Goal: Transaction & Acquisition: Purchase product/service

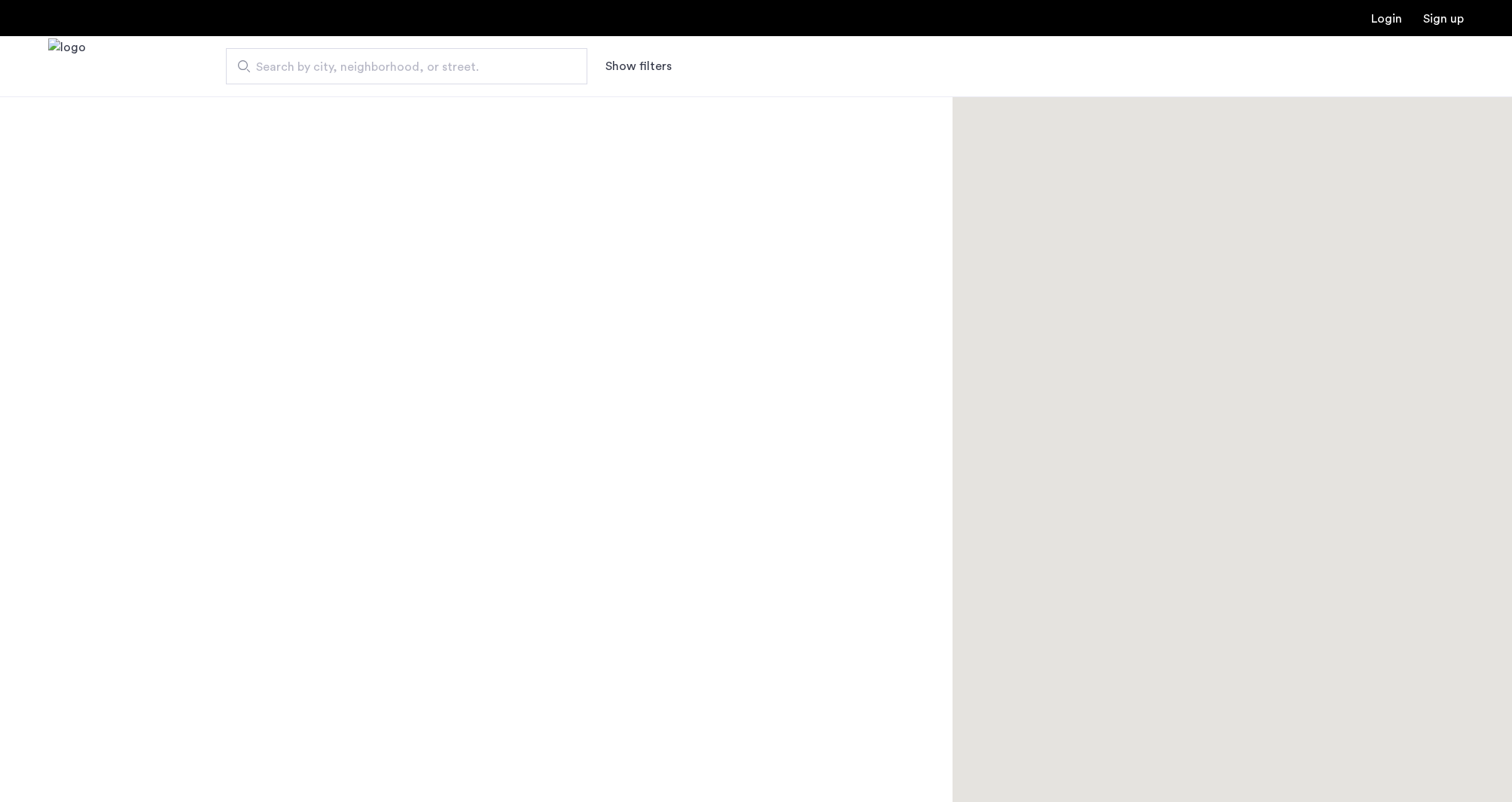
click at [374, 68] on span "Search by city, neighborhood, or street." at bounding box center [400, 67] width 290 height 18
click at [374, 68] on input "Search by city, neighborhood, or street." at bounding box center [407, 66] width 362 height 37
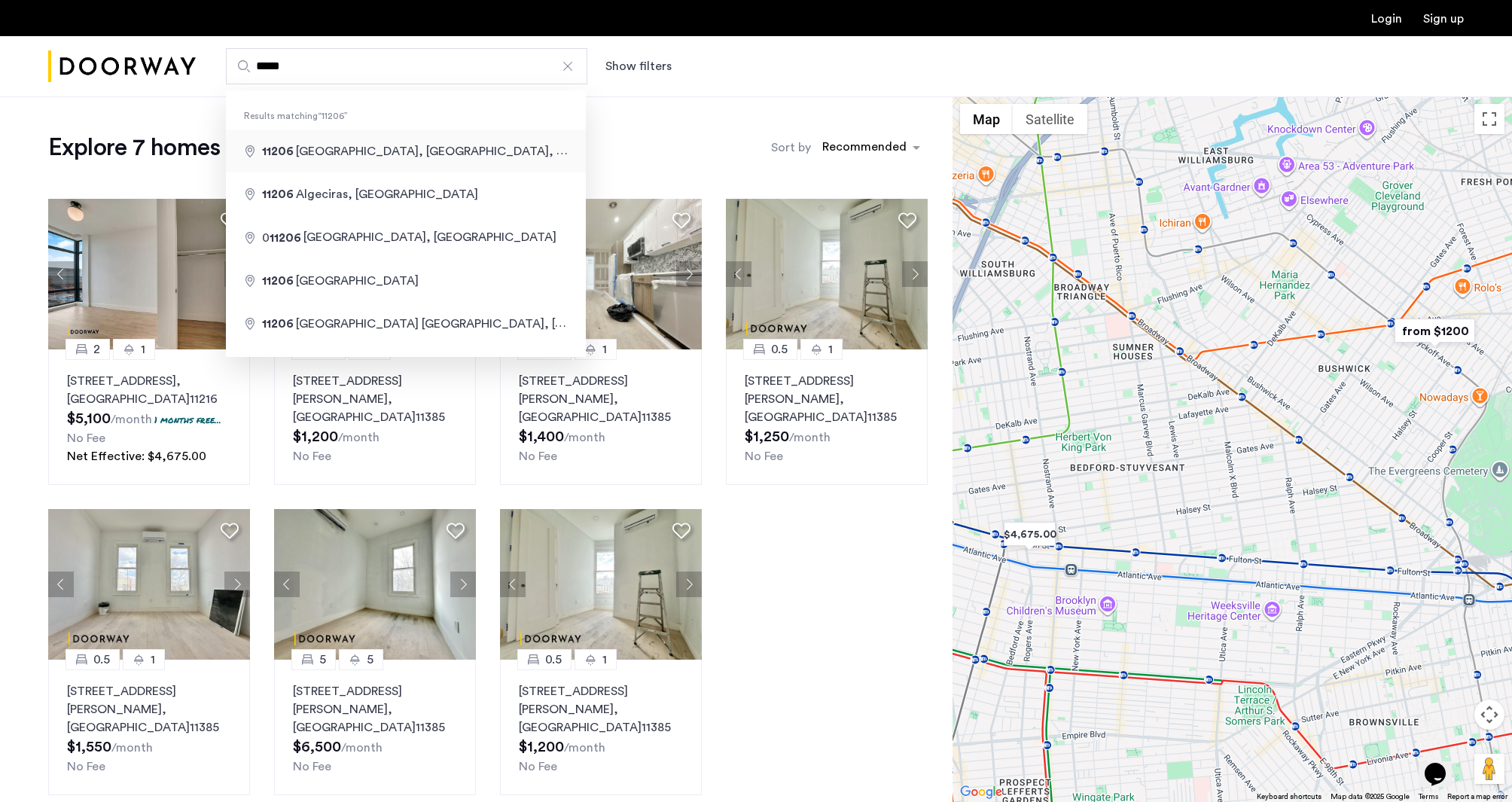
type input "**********"
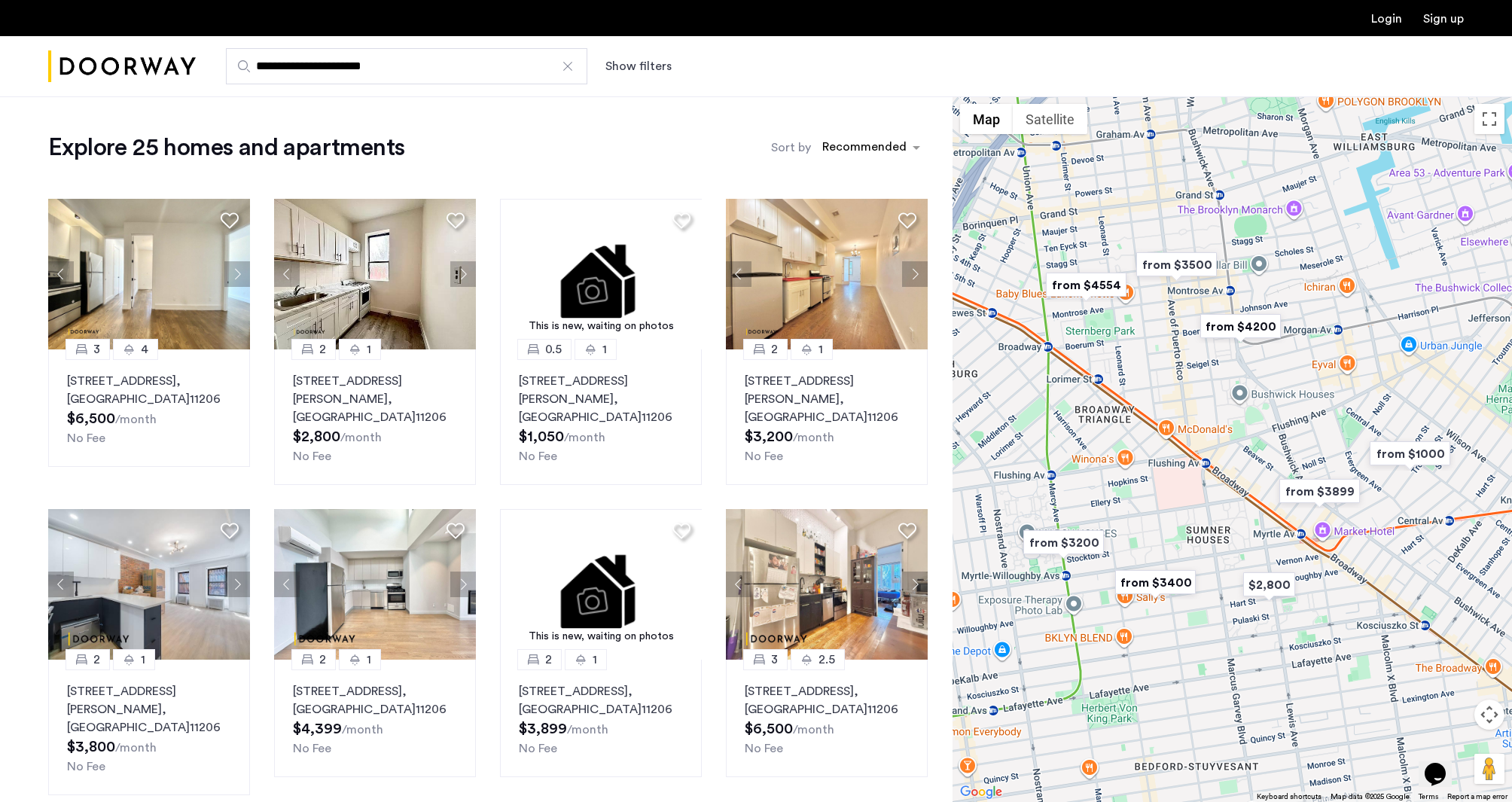
click at [634, 67] on button "Show filters" at bounding box center [638, 66] width 66 height 18
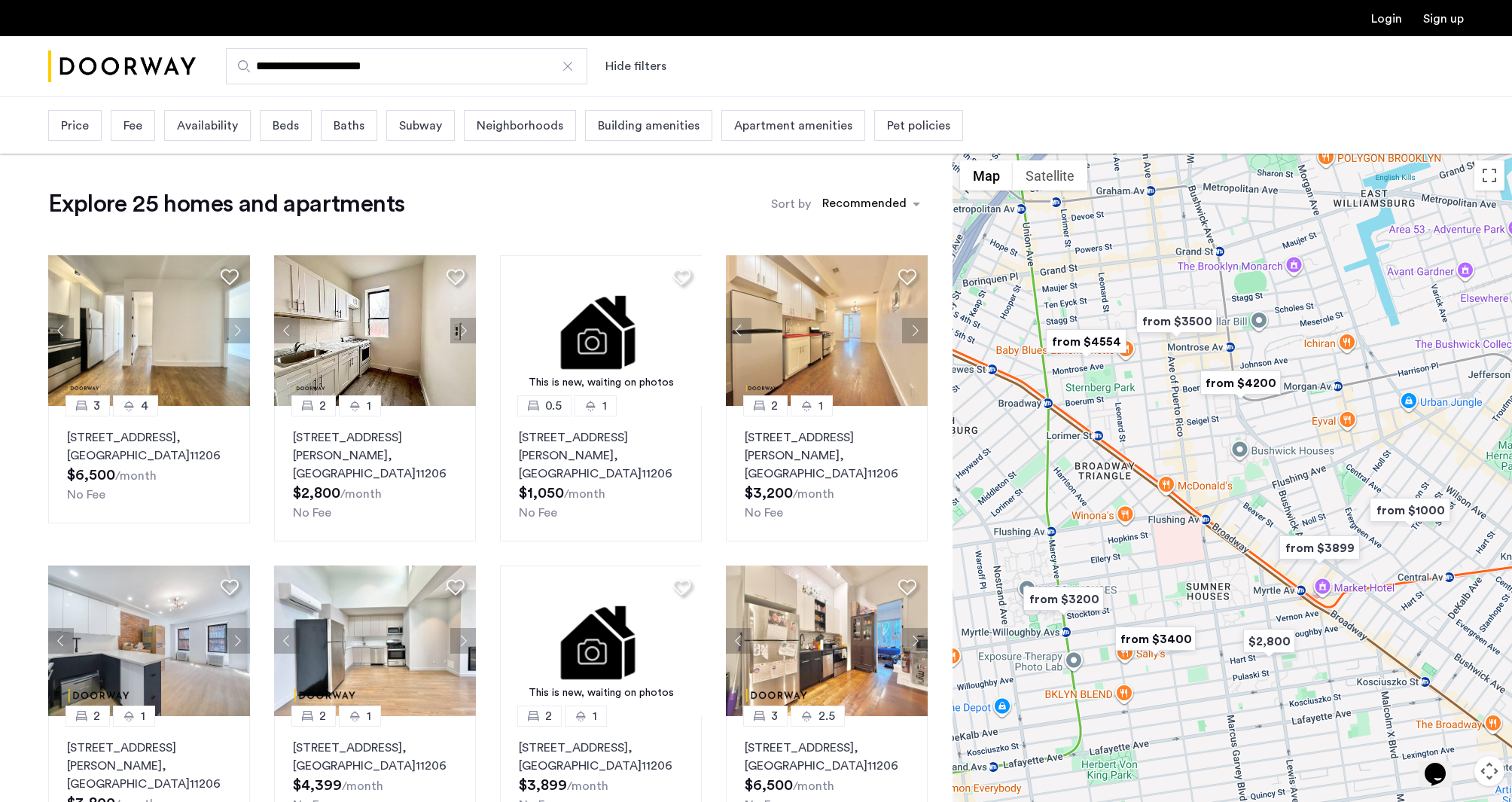
click at [289, 127] on span "Beds" at bounding box center [286, 125] width 27 height 18
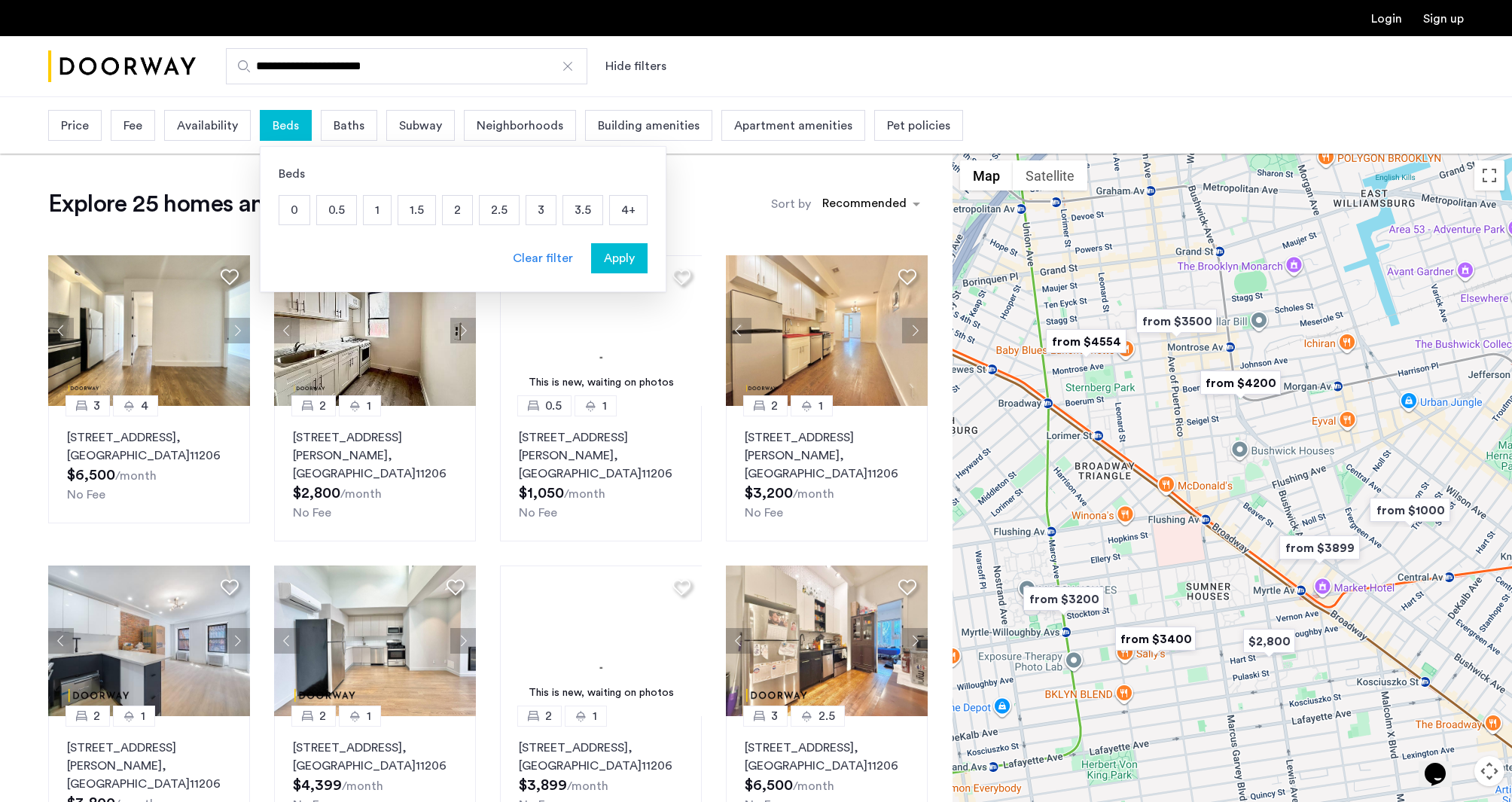
click at [534, 211] on p "3" at bounding box center [542, 209] width 30 height 29
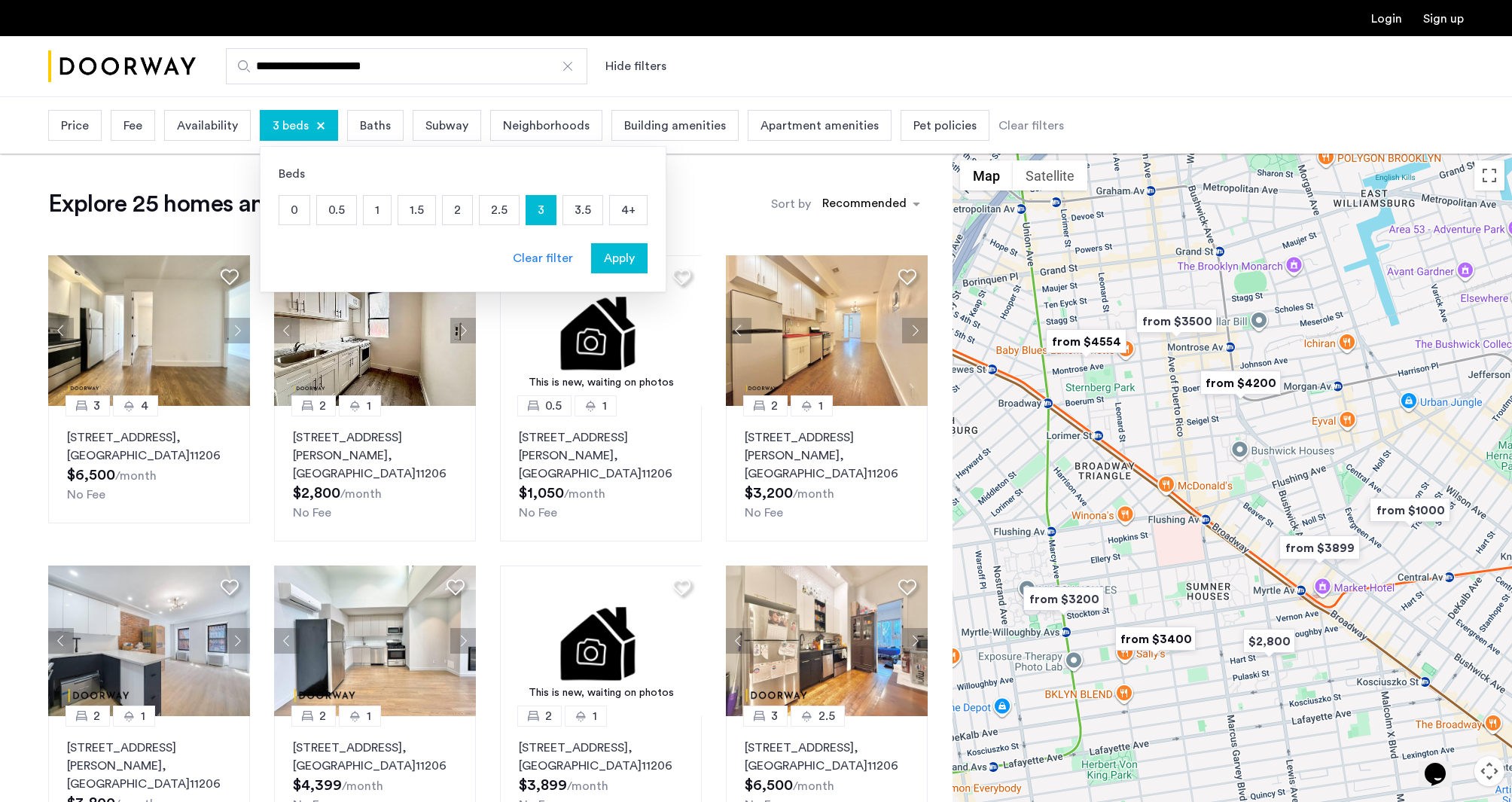
click at [623, 263] on span "Apply" at bounding box center [619, 258] width 31 height 18
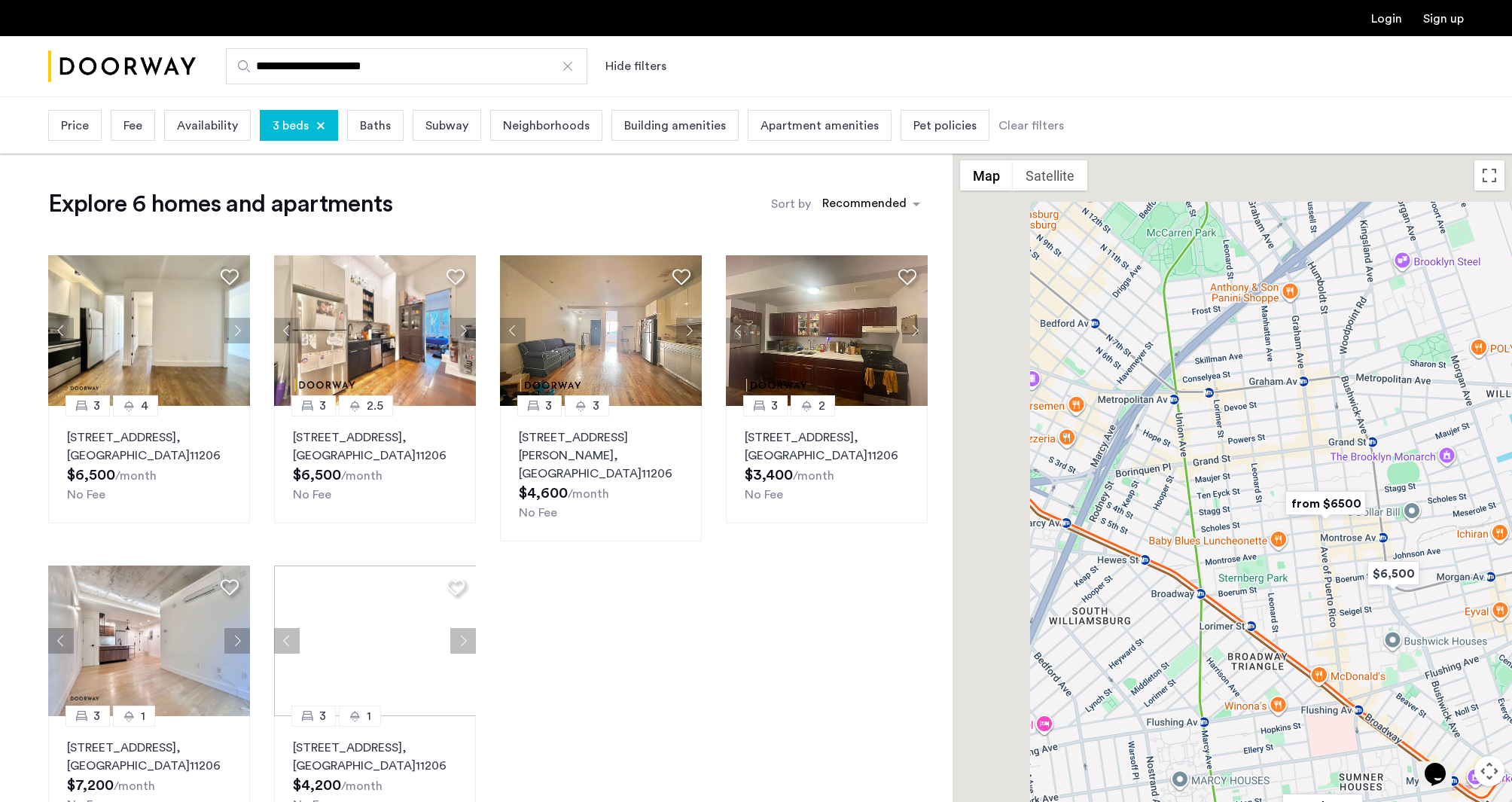
drag, startPoint x: 1113, startPoint y: 313, endPoint x: 1227, endPoint y: 531, distance: 246.0
click at [1227, 531] on div at bounding box center [1232, 506] width 559 height 705
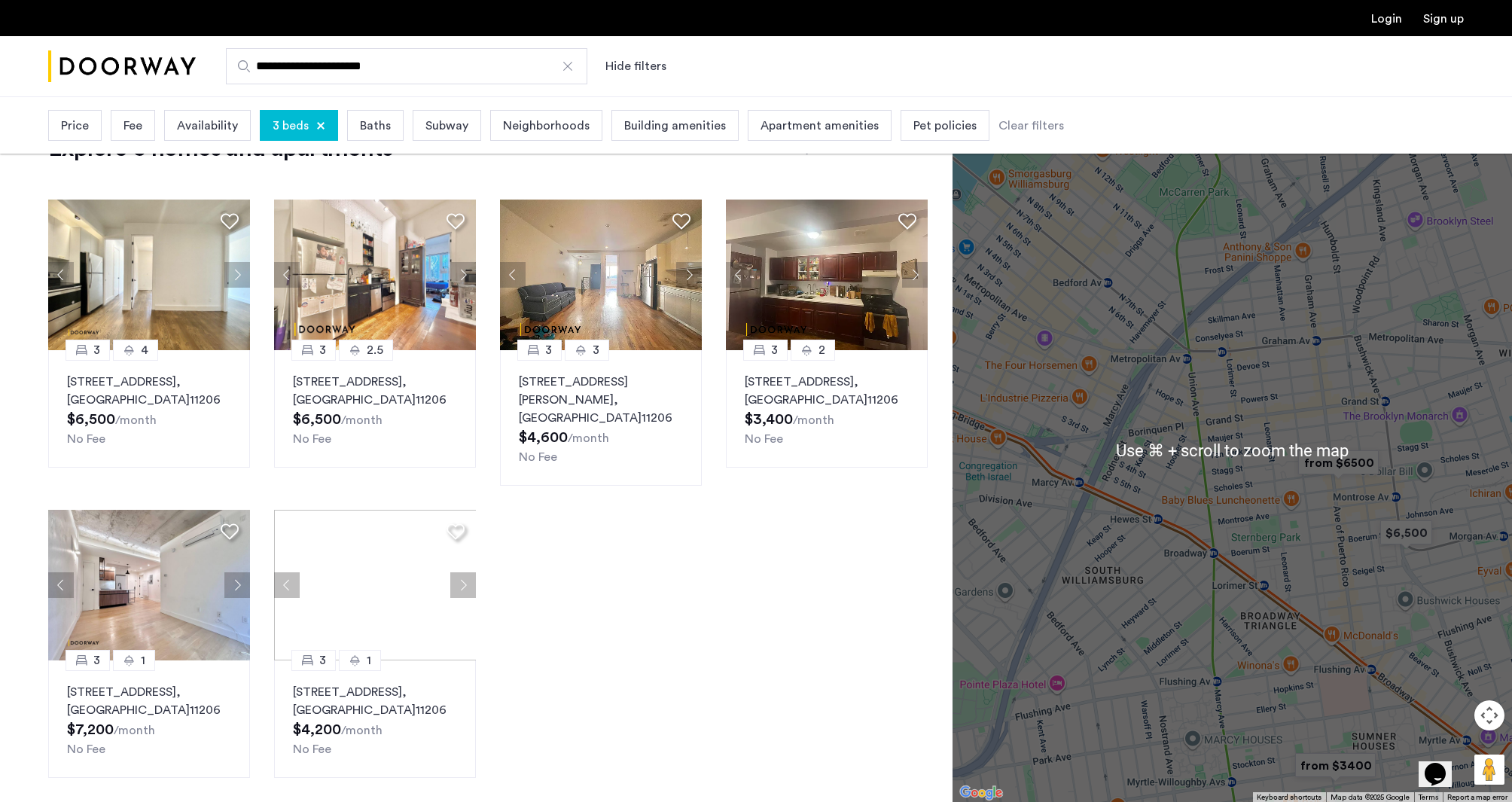
scroll to position [84, 0]
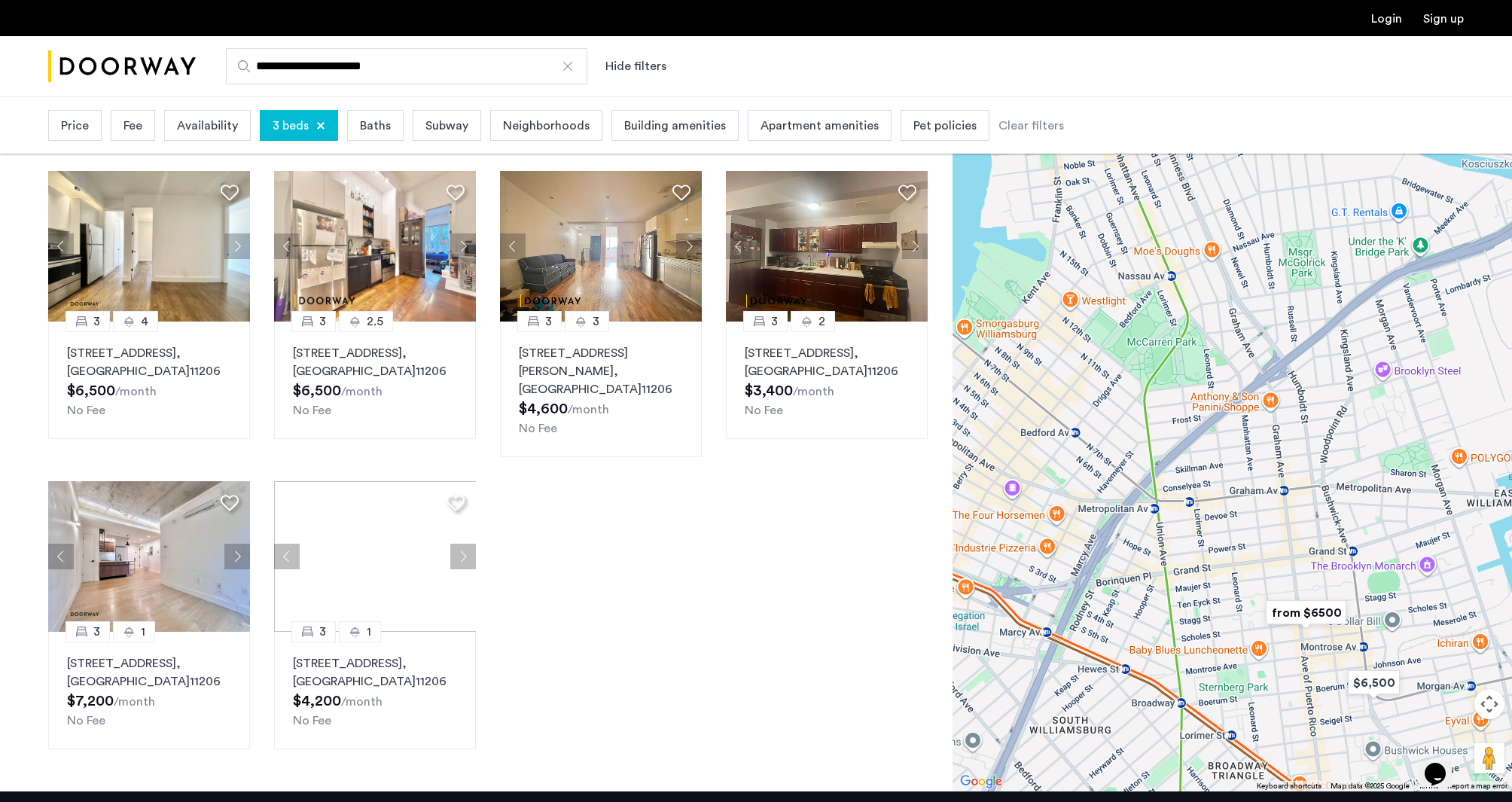
drag, startPoint x: 1259, startPoint y: 375, endPoint x: 1230, endPoint y: 523, distance: 150.8
click at [1230, 523] on div at bounding box center [1232, 439] width 559 height 705
click at [1317, 598] on img "from $6500" at bounding box center [1306, 612] width 93 height 34
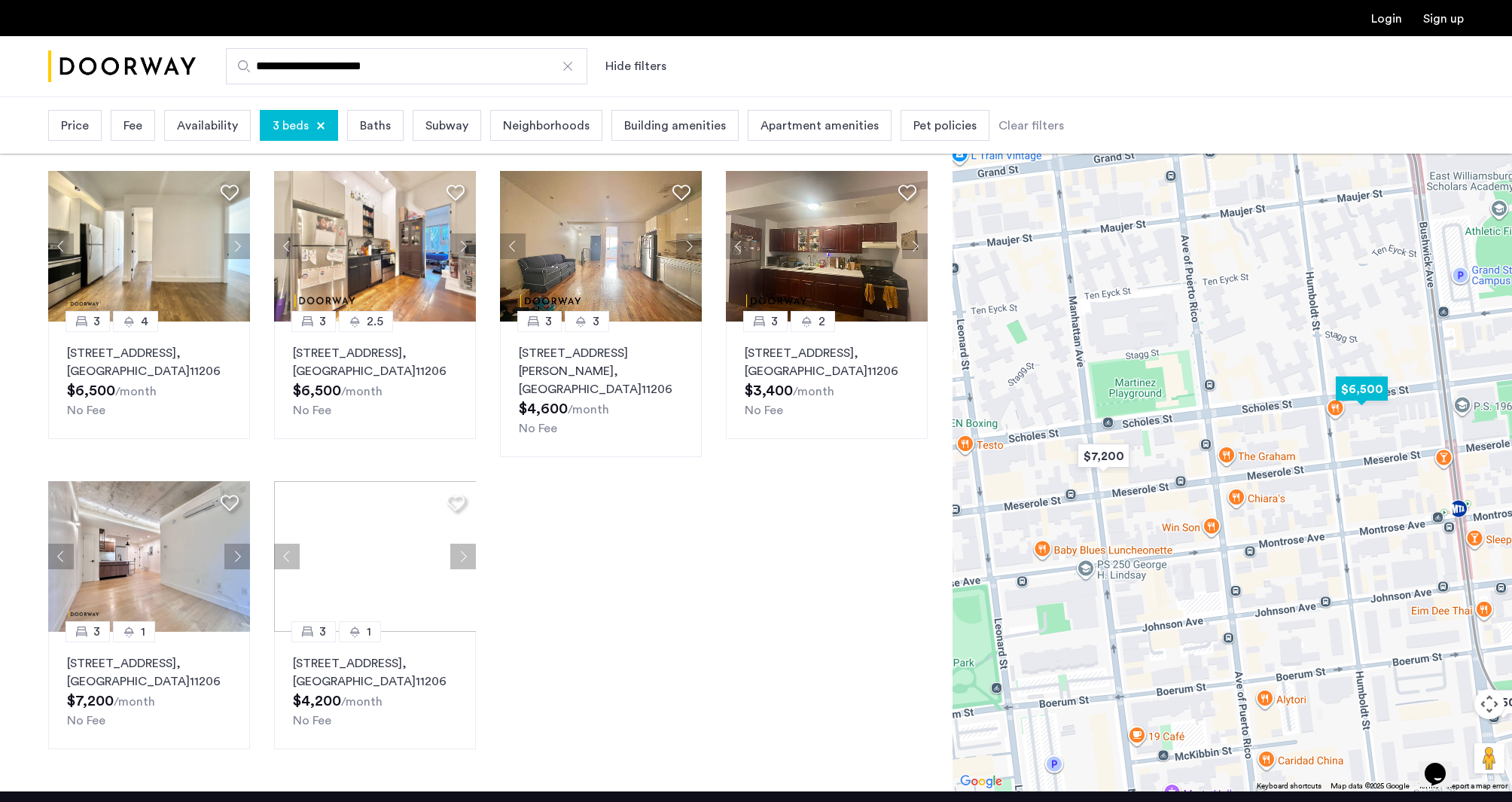
click at [1360, 374] on img "$6,500" at bounding box center [1362, 388] width 64 height 34
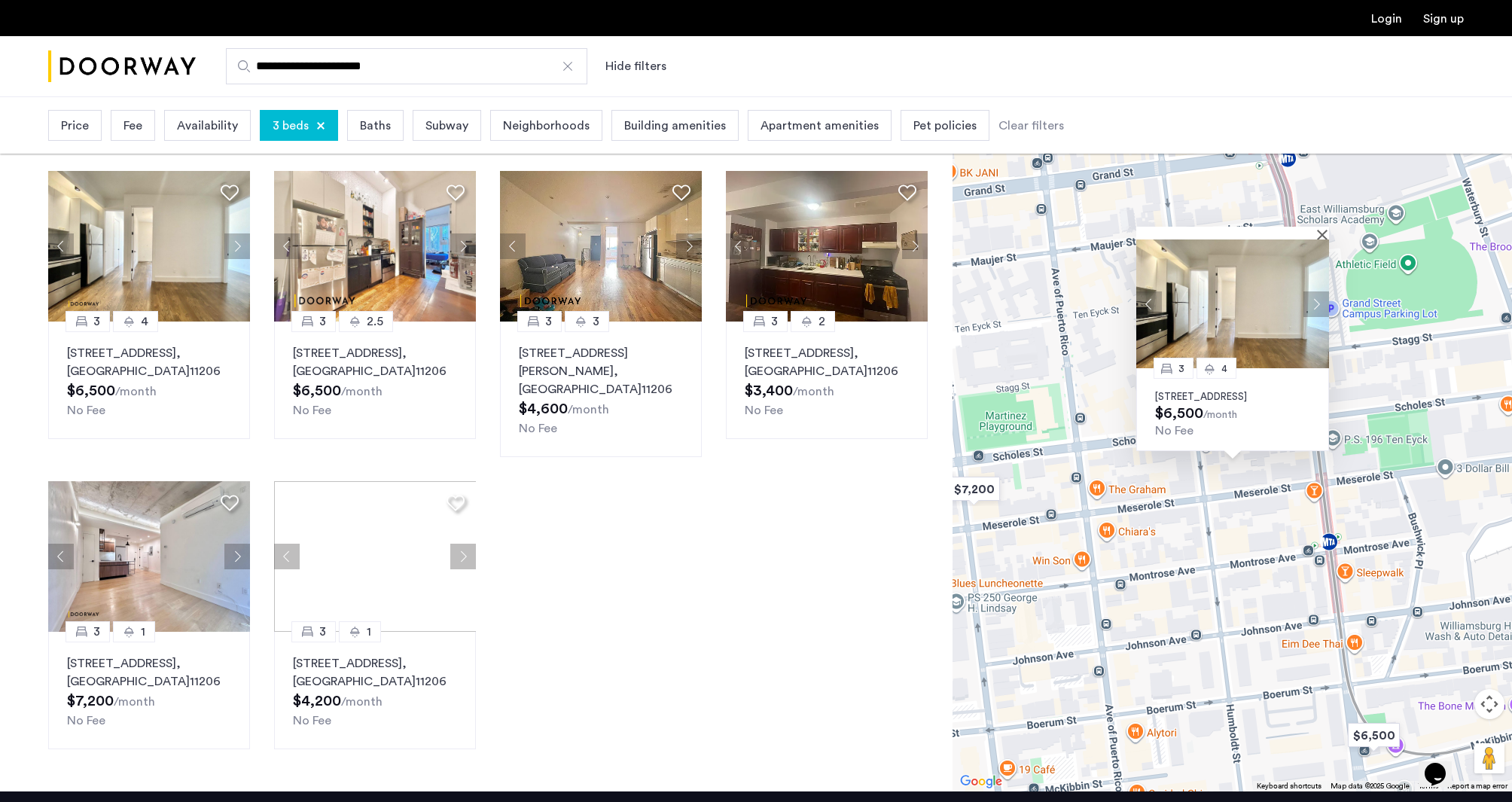
click at [1222, 609] on div "3 4 194 Scholes Street, Unit 4B, Brooklyn, NY 11206 $6,500 /month No Fee" at bounding box center [1232, 439] width 559 height 705
click at [1321, 229] on button "Close" at bounding box center [1325, 234] width 11 height 11
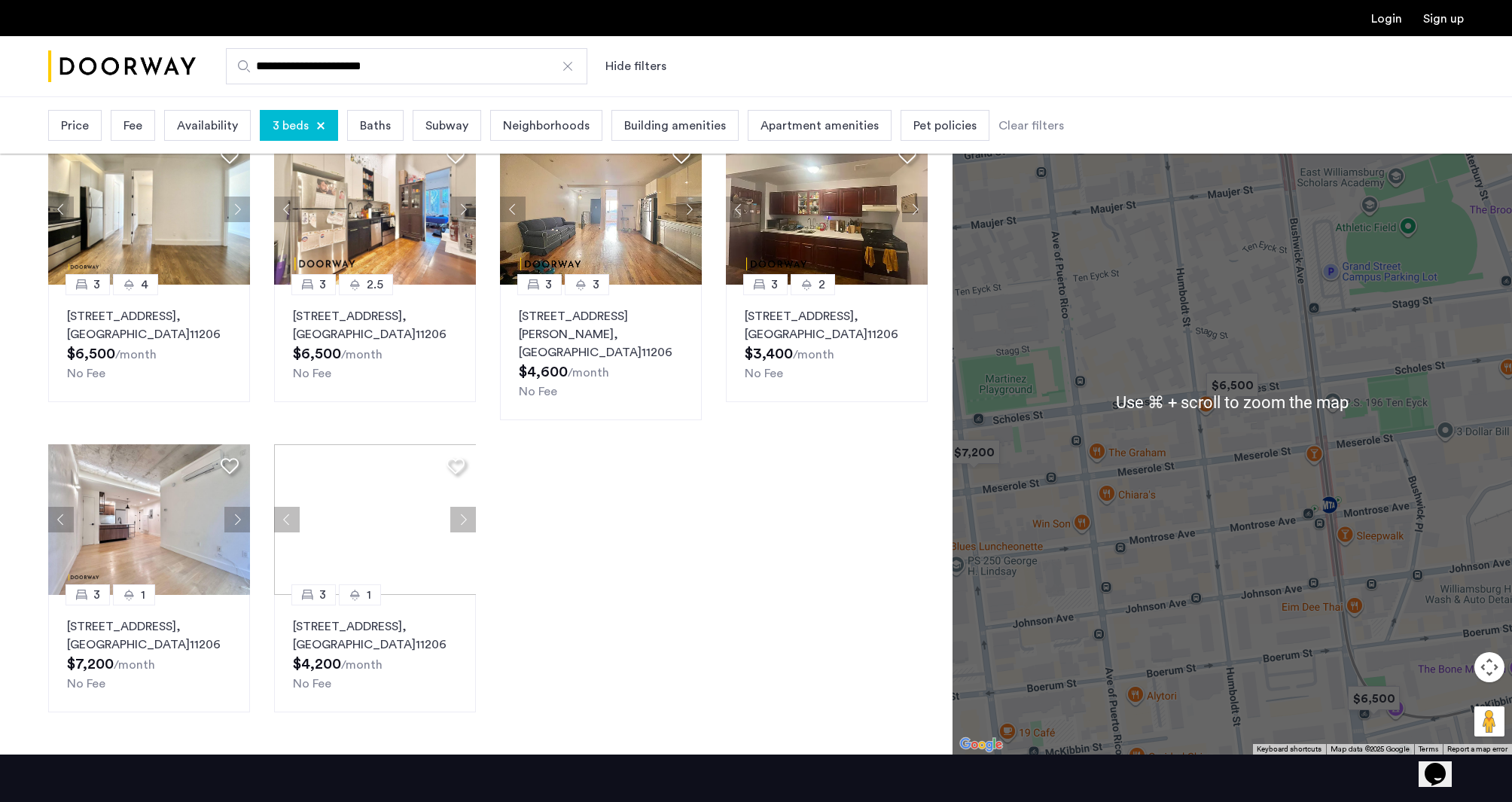
scroll to position [276, 0]
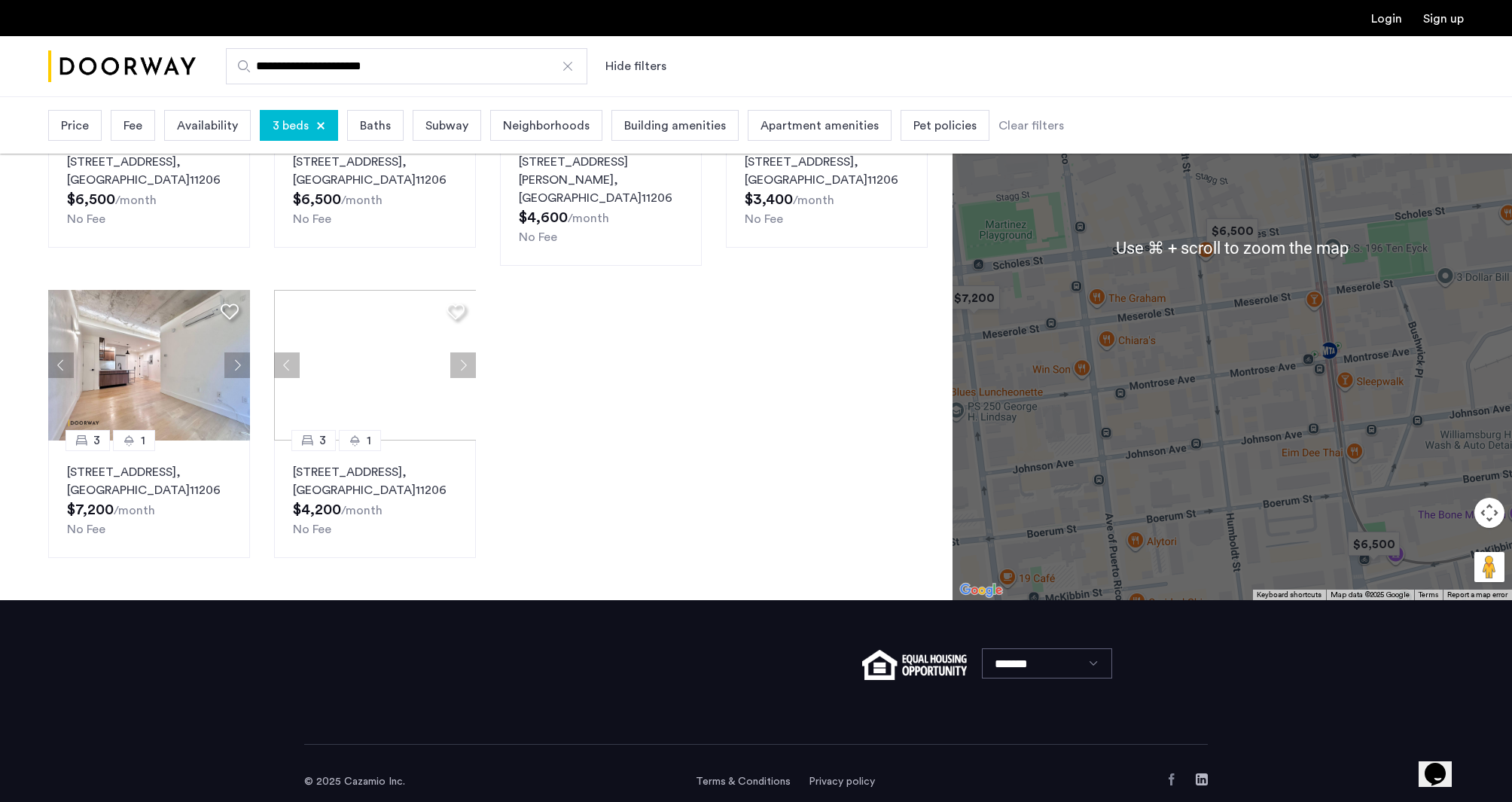
drag, startPoint x: 1210, startPoint y: 283, endPoint x: 1212, endPoint y: 465, distance: 182.0
click at [1212, 466] on div "To navigate, press the arrow keys." at bounding box center [1232, 247] width 559 height 705
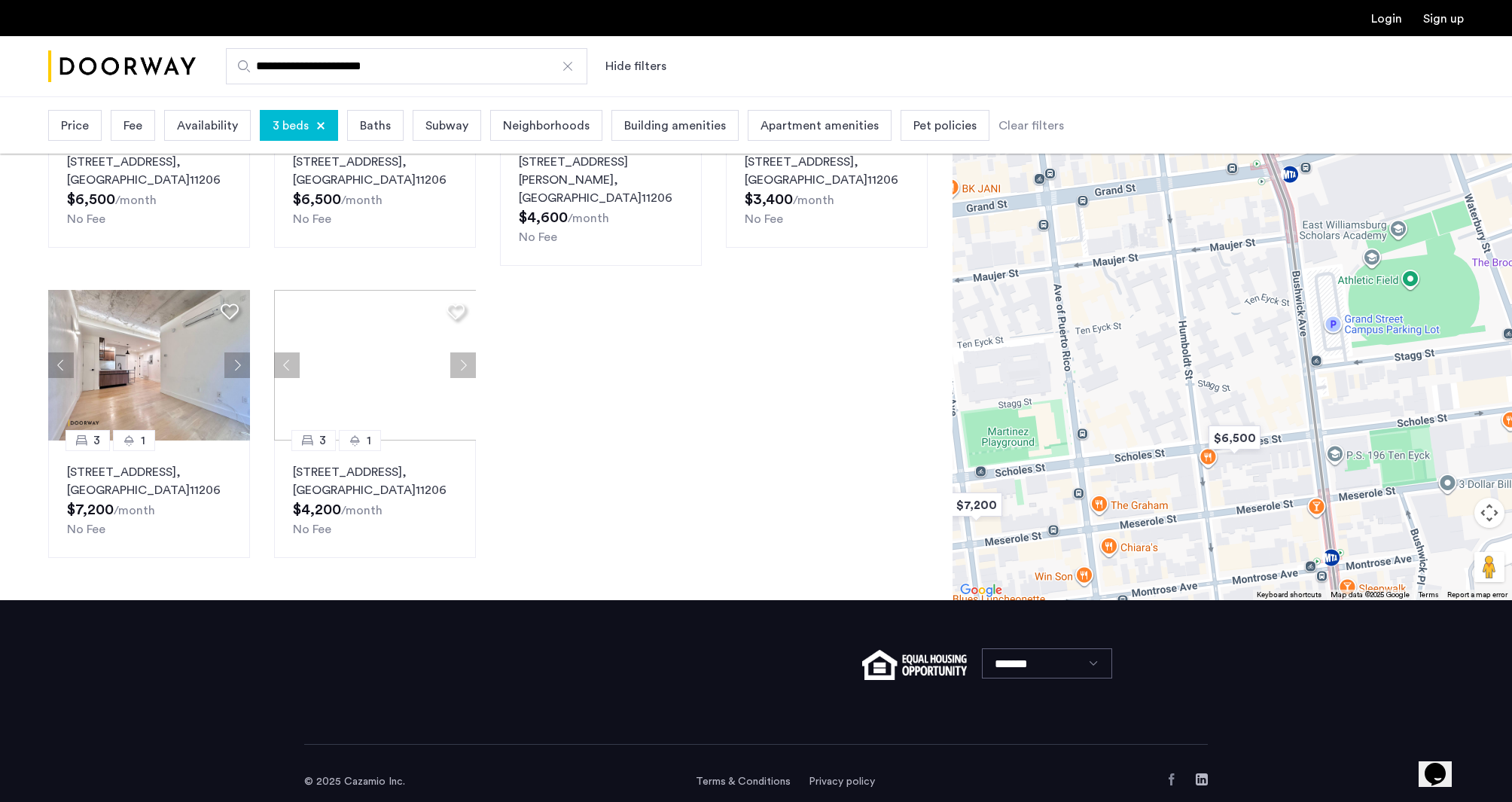
scroll to position [0, 0]
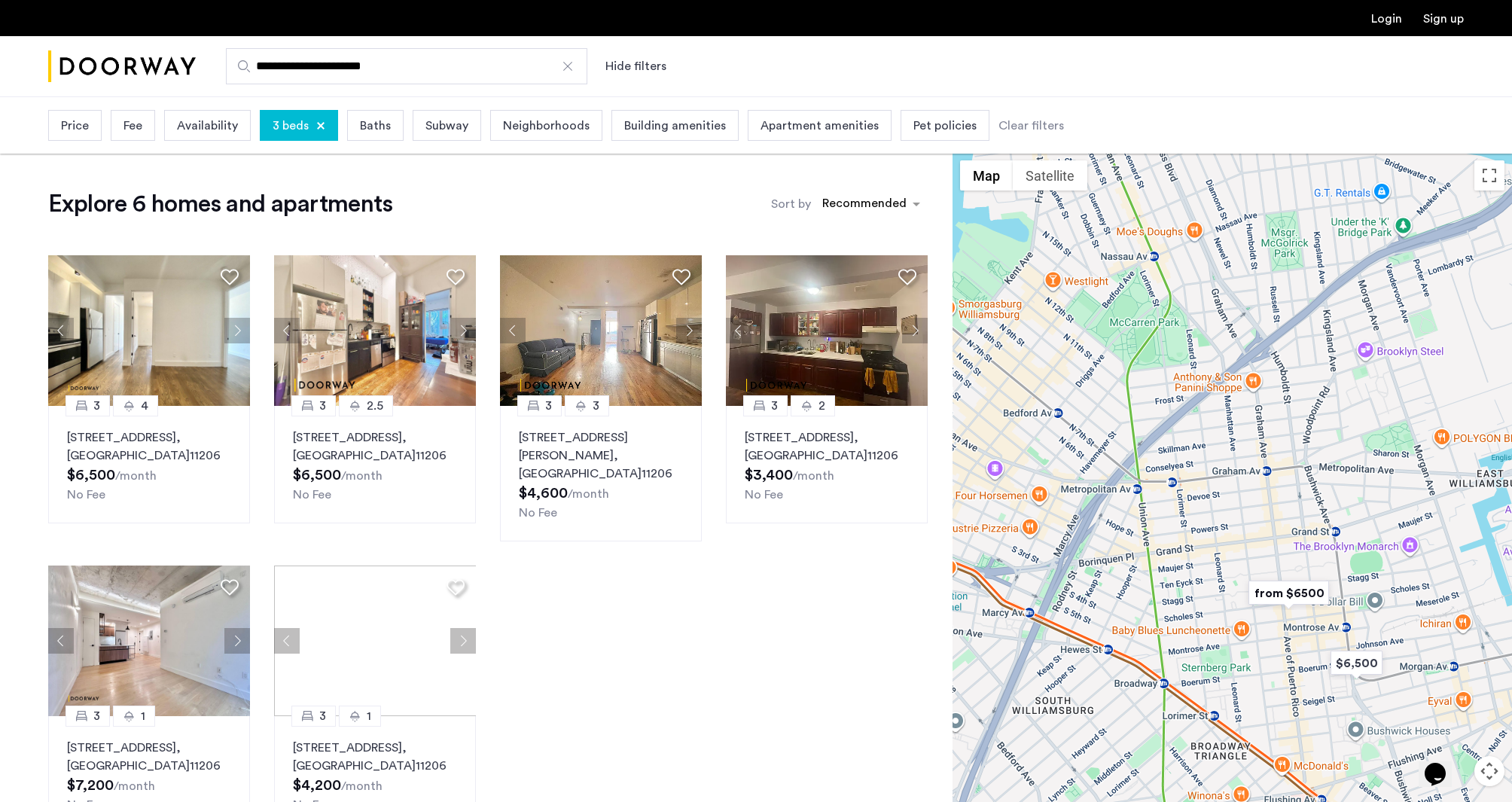
drag, startPoint x: 1156, startPoint y: 315, endPoint x: 1292, endPoint y: 506, distance: 234.5
click at [1292, 506] on div at bounding box center [1232, 506] width 559 height 705
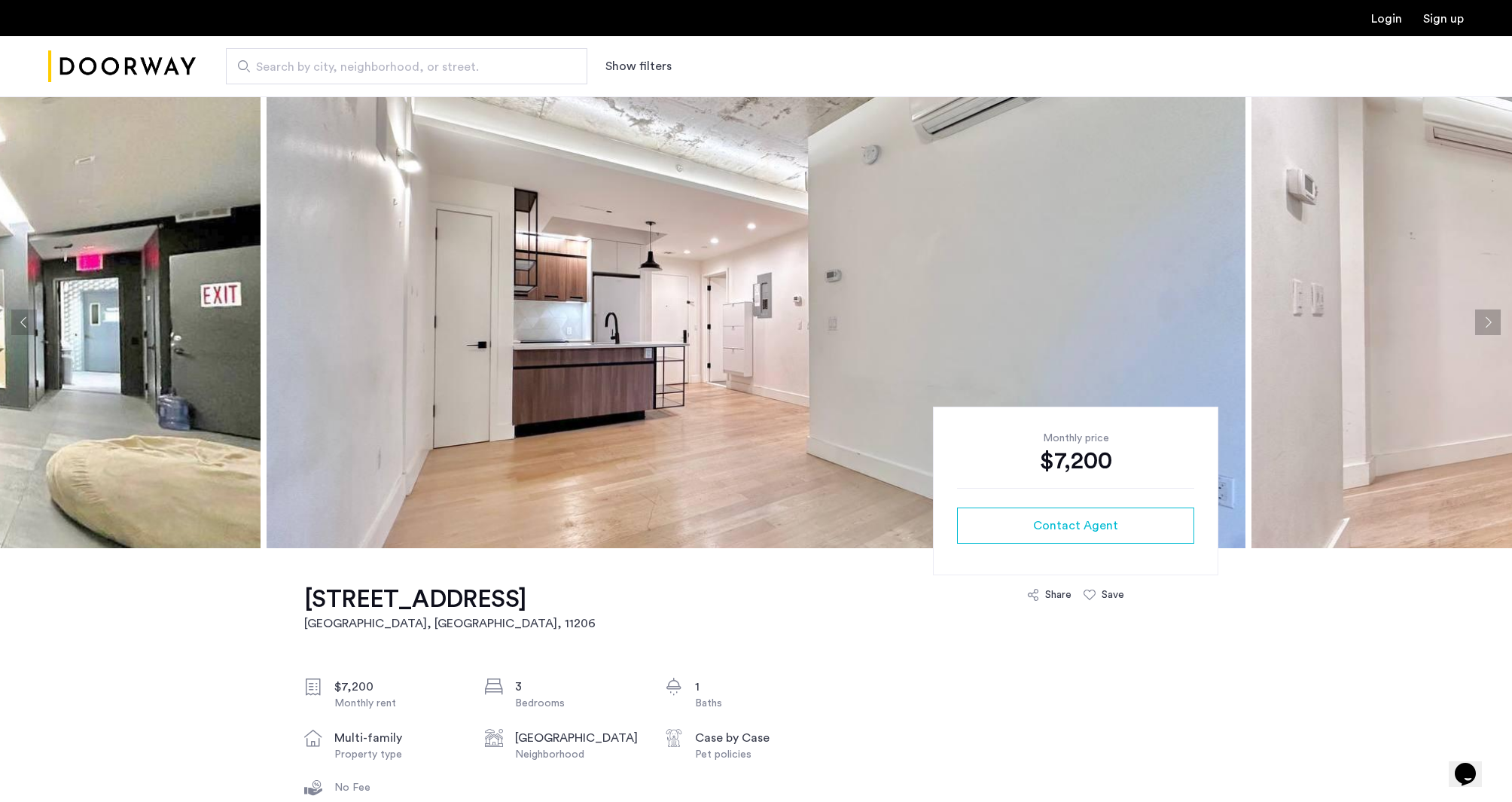
click at [1478, 324] on button "Next apartment" at bounding box center [1488, 322] width 26 height 26
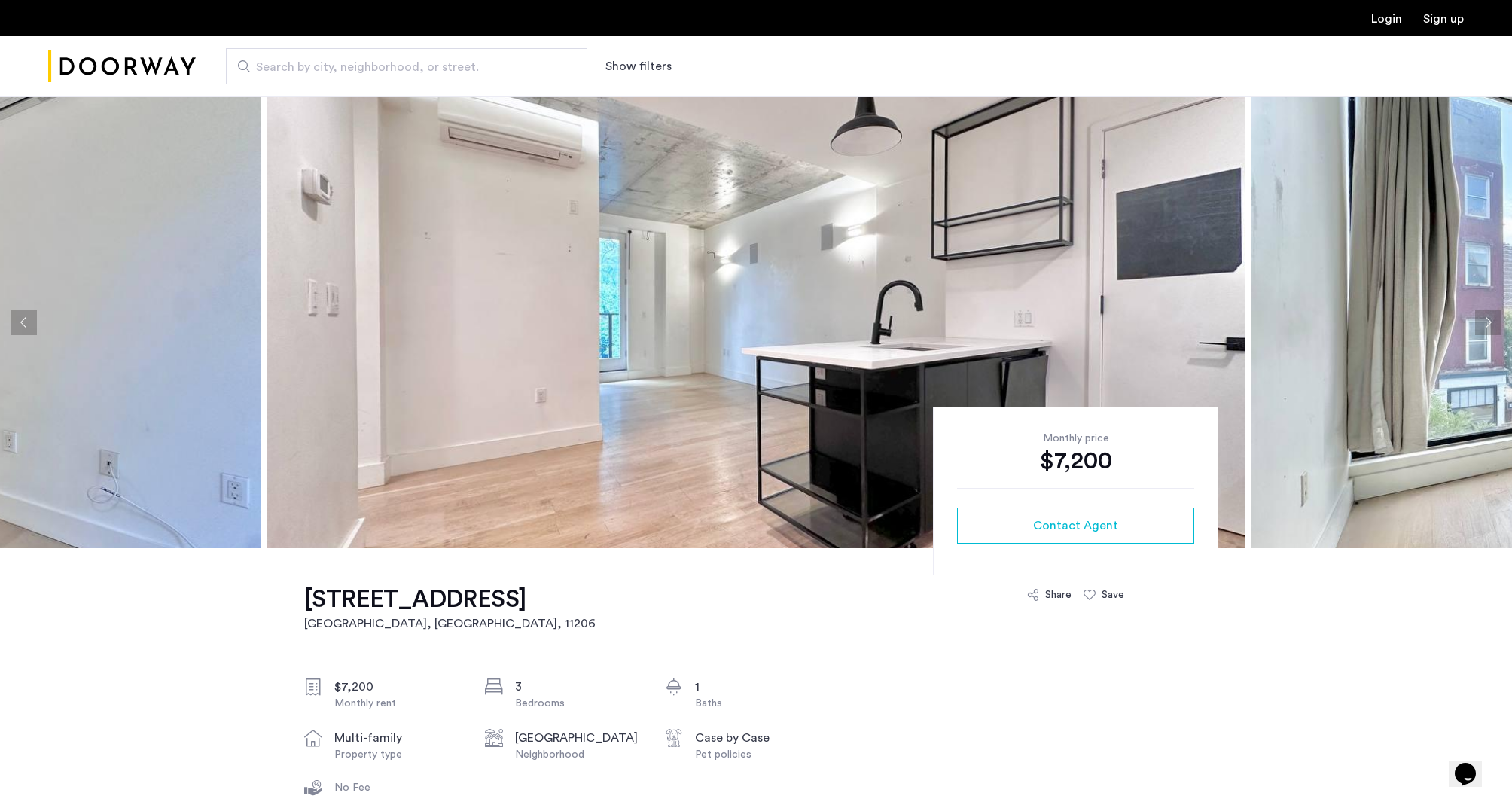
click at [1479, 324] on button "Next apartment" at bounding box center [1488, 322] width 26 height 26
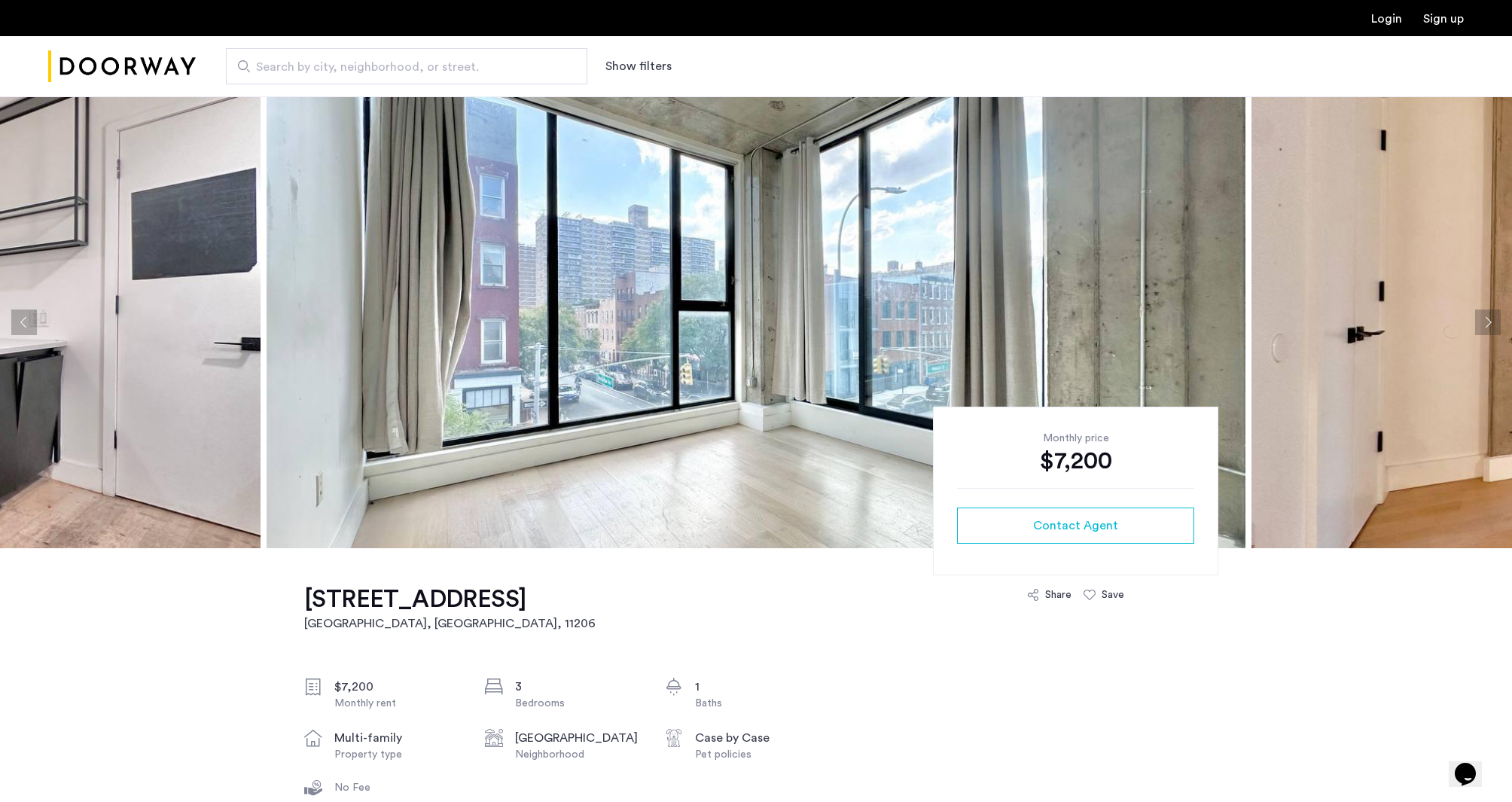
click at [1479, 324] on button "Next apartment" at bounding box center [1488, 322] width 26 height 26
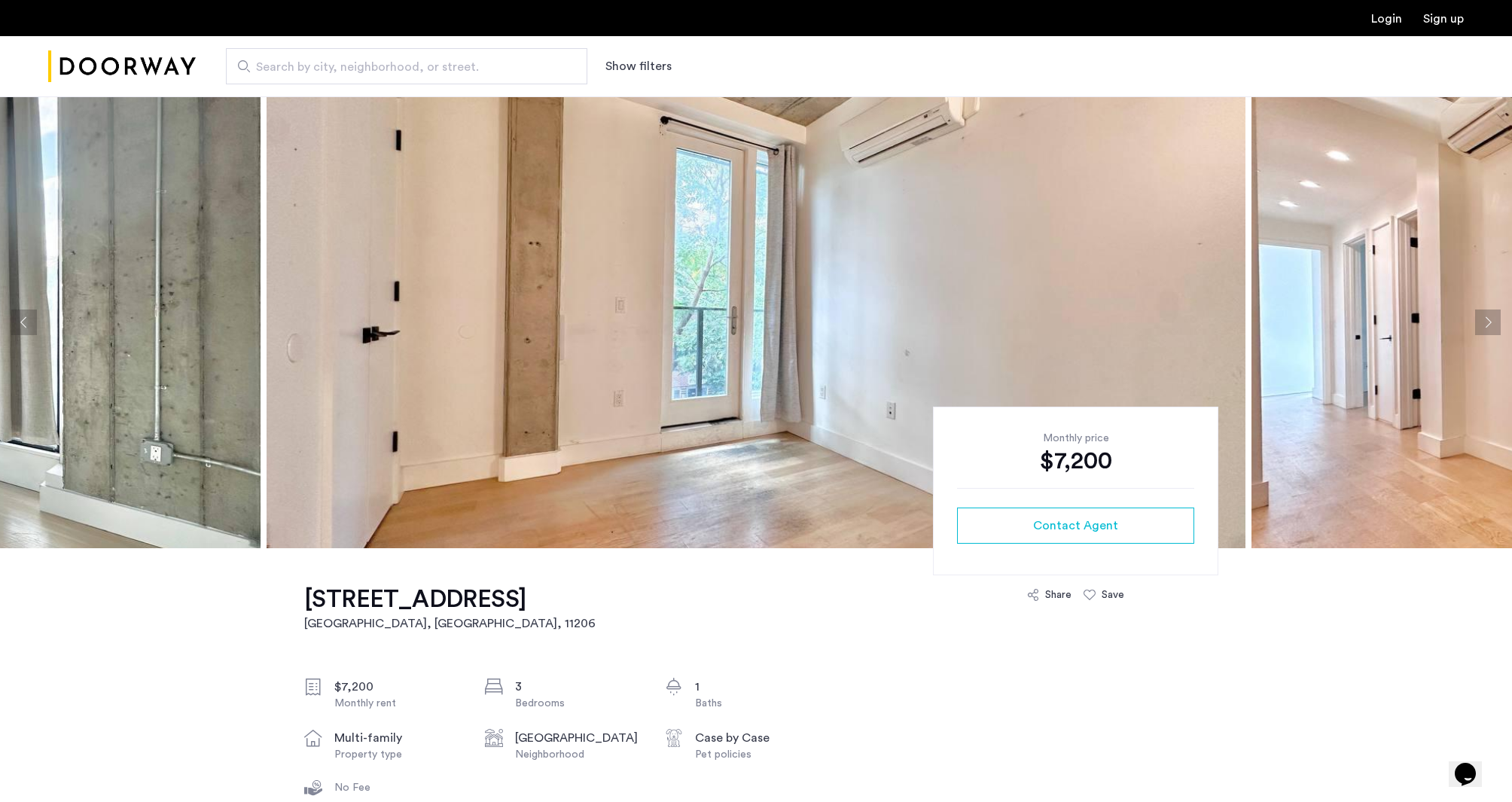
click at [1479, 324] on button "Next apartment" at bounding box center [1488, 322] width 26 height 26
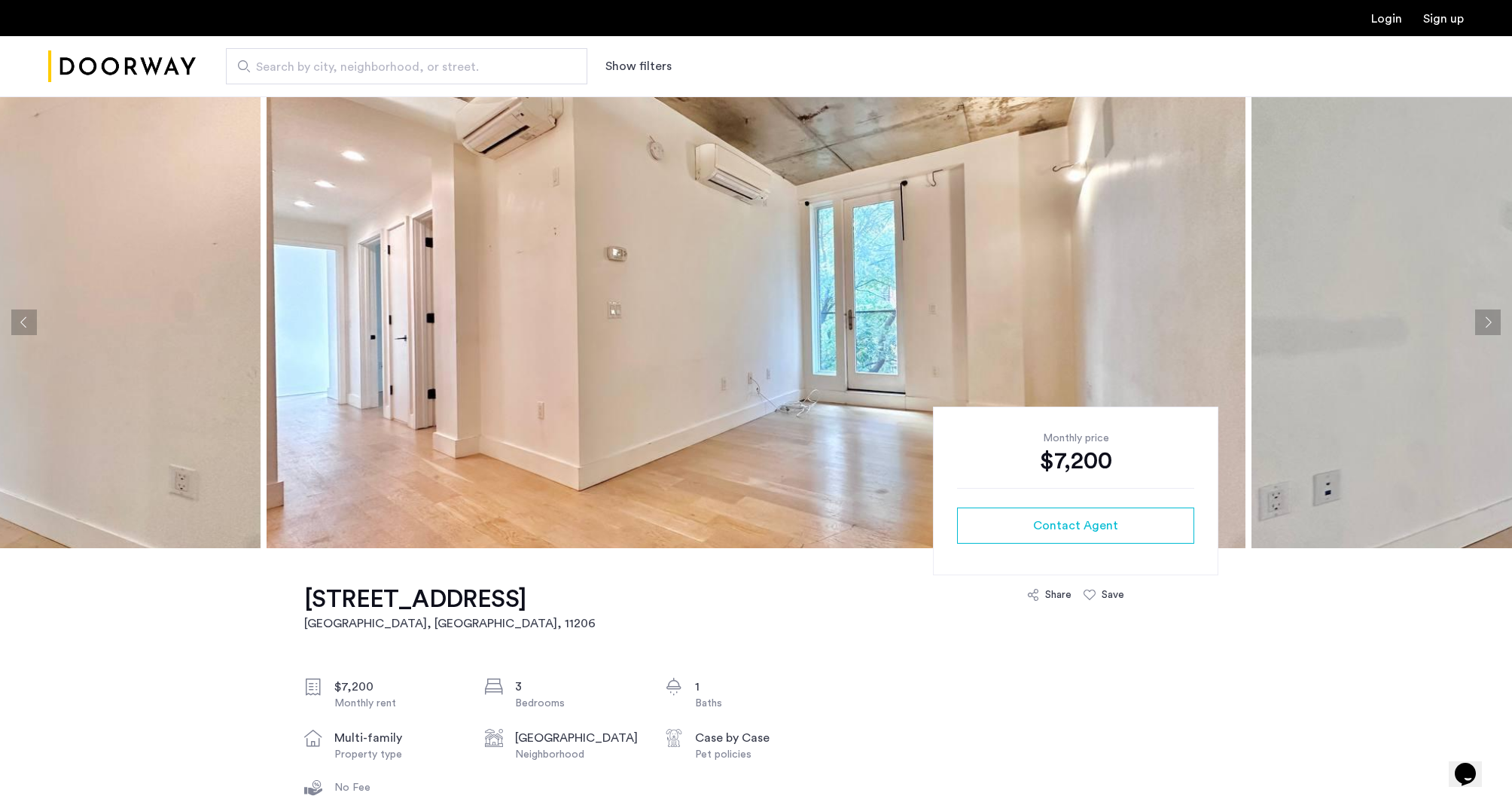
click at [1479, 324] on button "Next apartment" at bounding box center [1488, 322] width 26 height 26
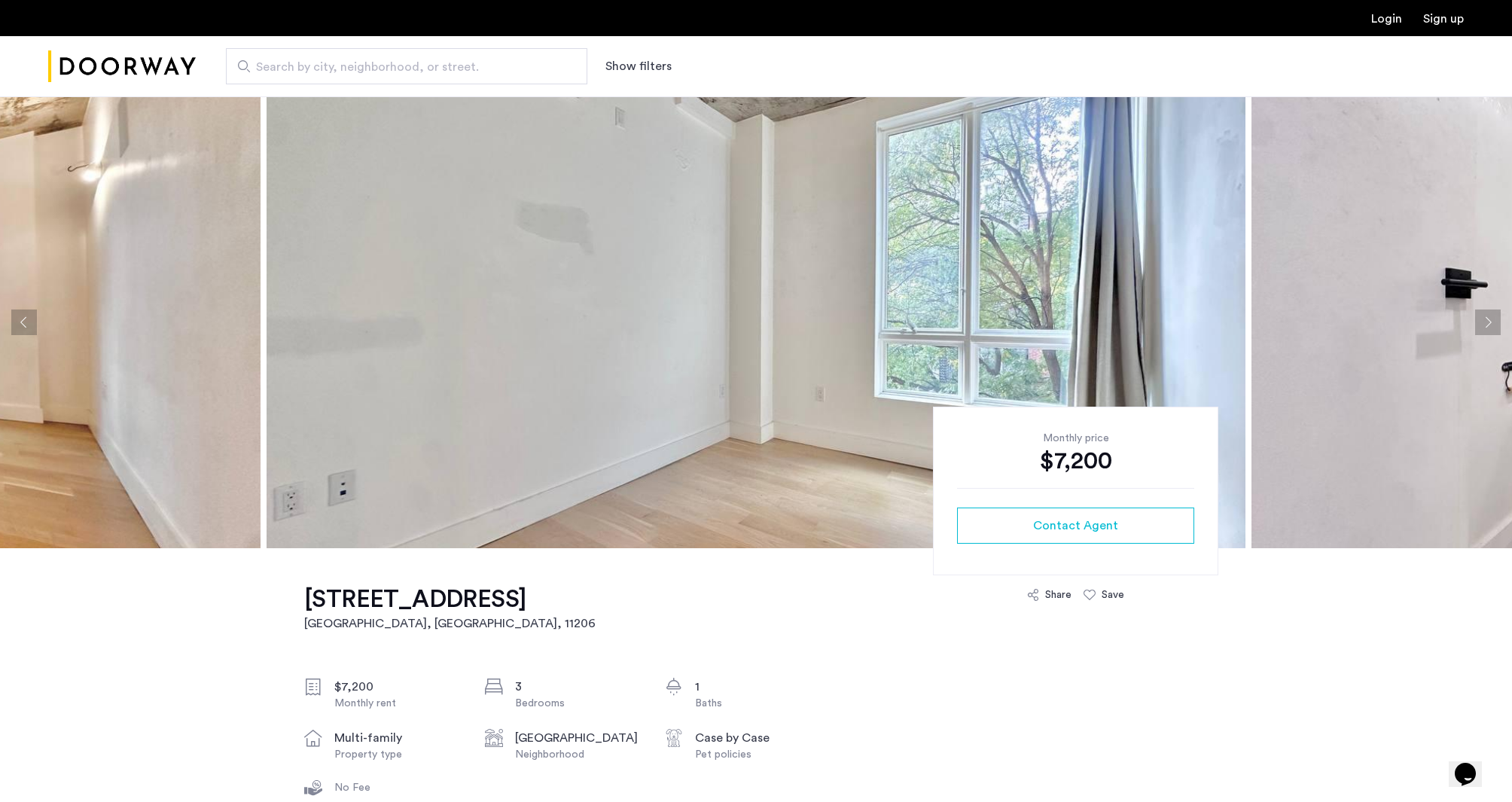
click at [1479, 324] on button "Next apartment" at bounding box center [1488, 322] width 26 height 26
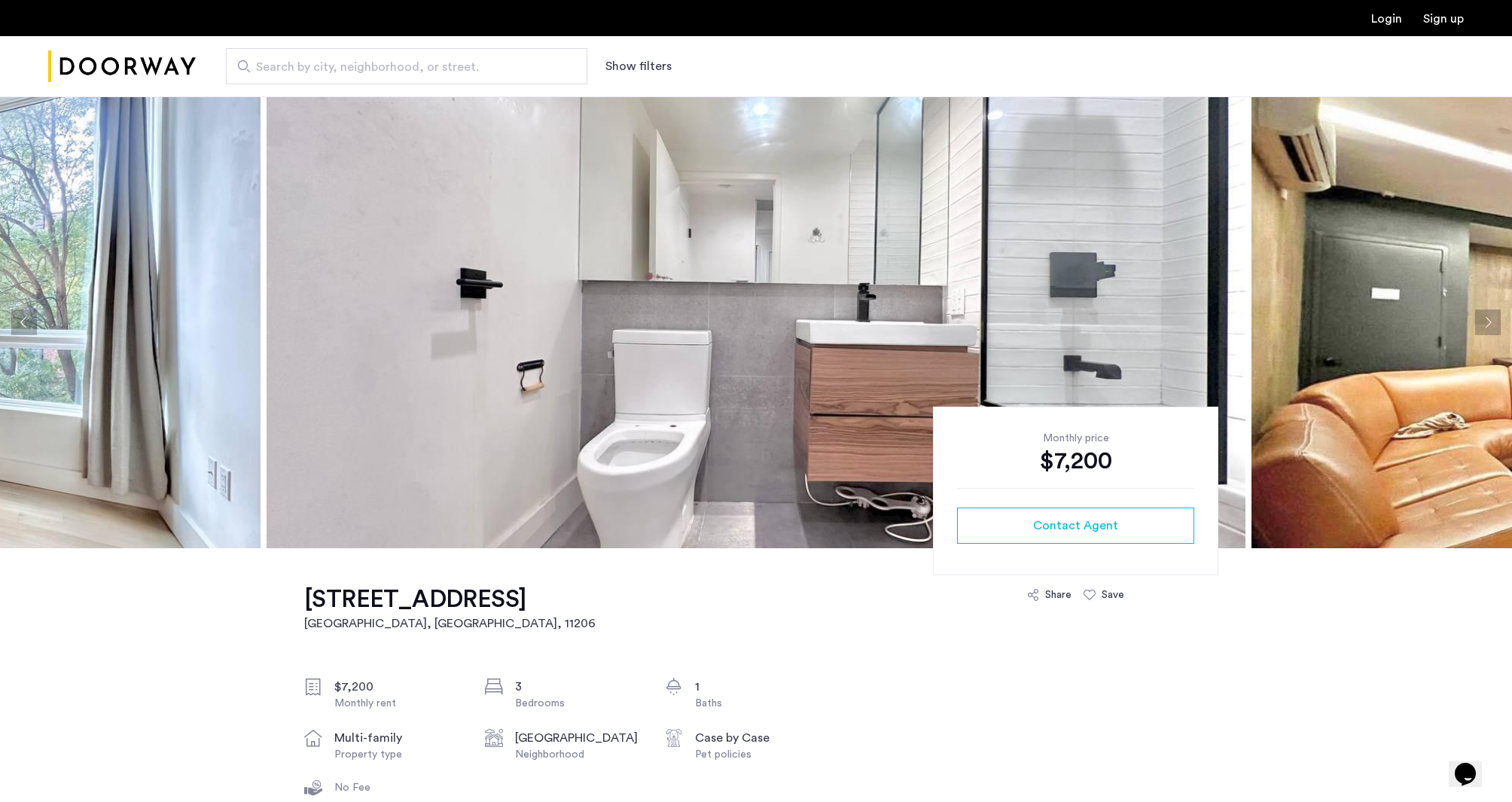
click at [1479, 324] on button "Next apartment" at bounding box center [1488, 322] width 26 height 26
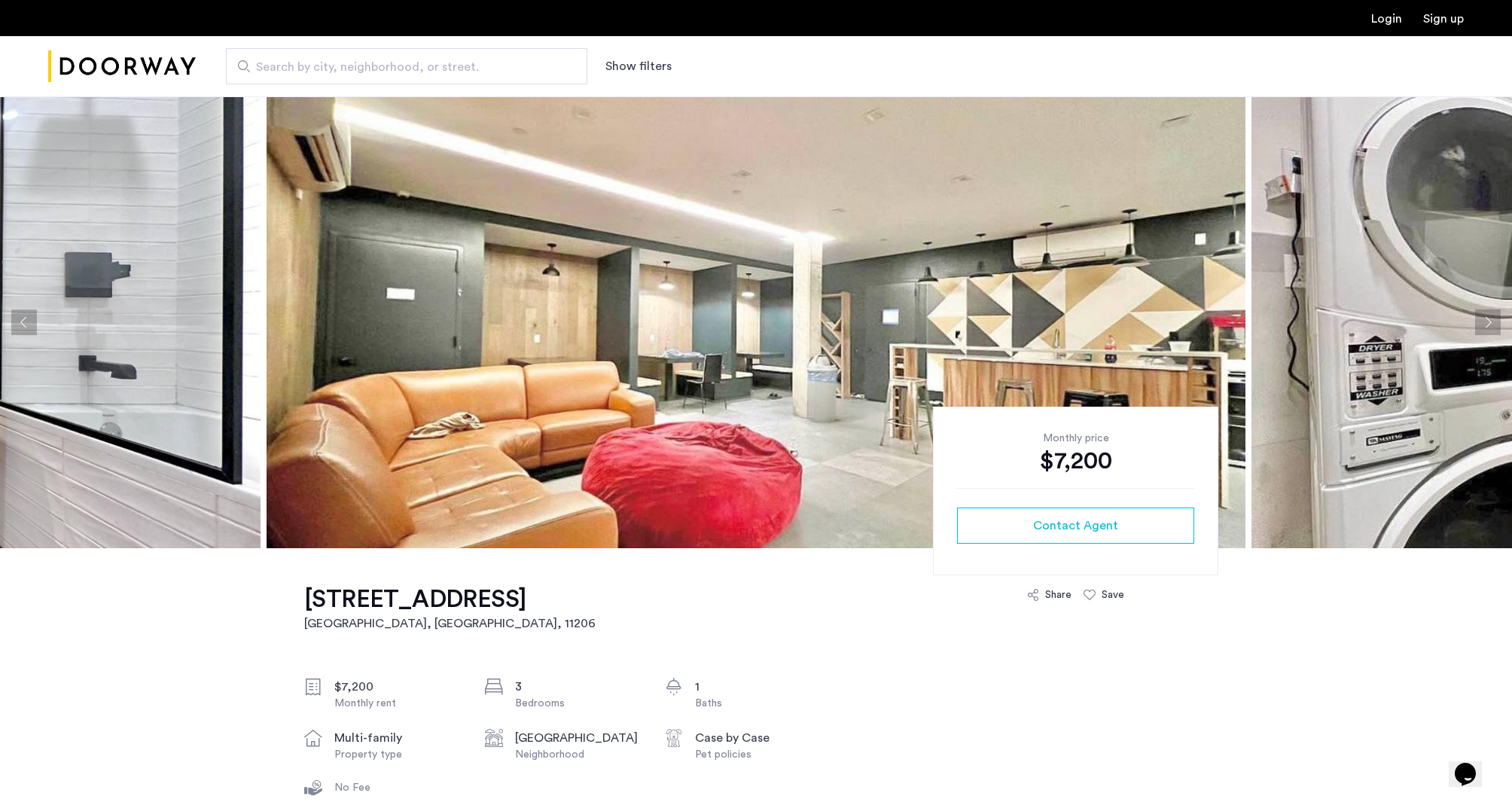
click at [1479, 324] on button "Next apartment" at bounding box center [1488, 322] width 26 height 26
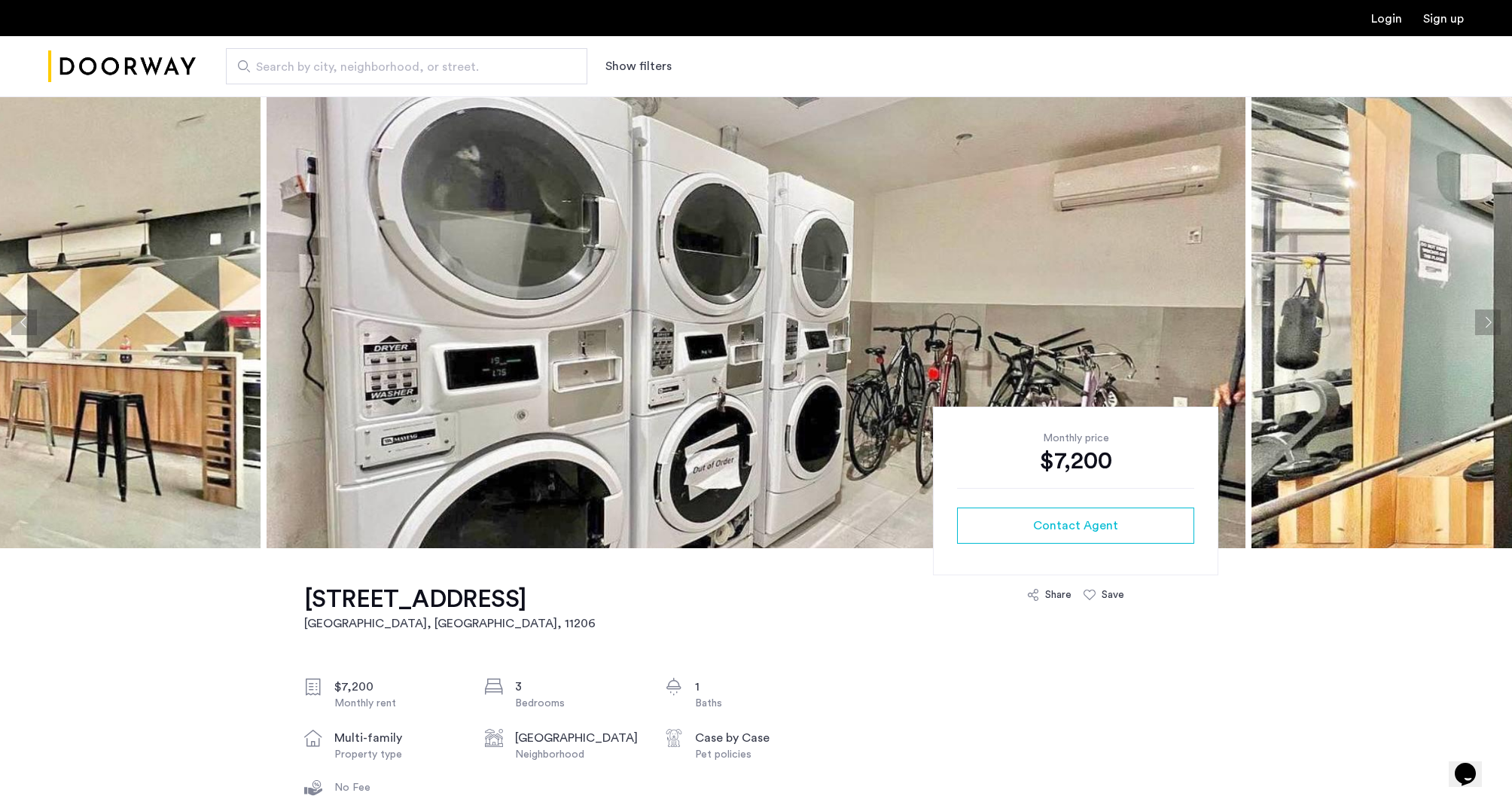
click at [1479, 324] on button "Next apartment" at bounding box center [1488, 322] width 26 height 26
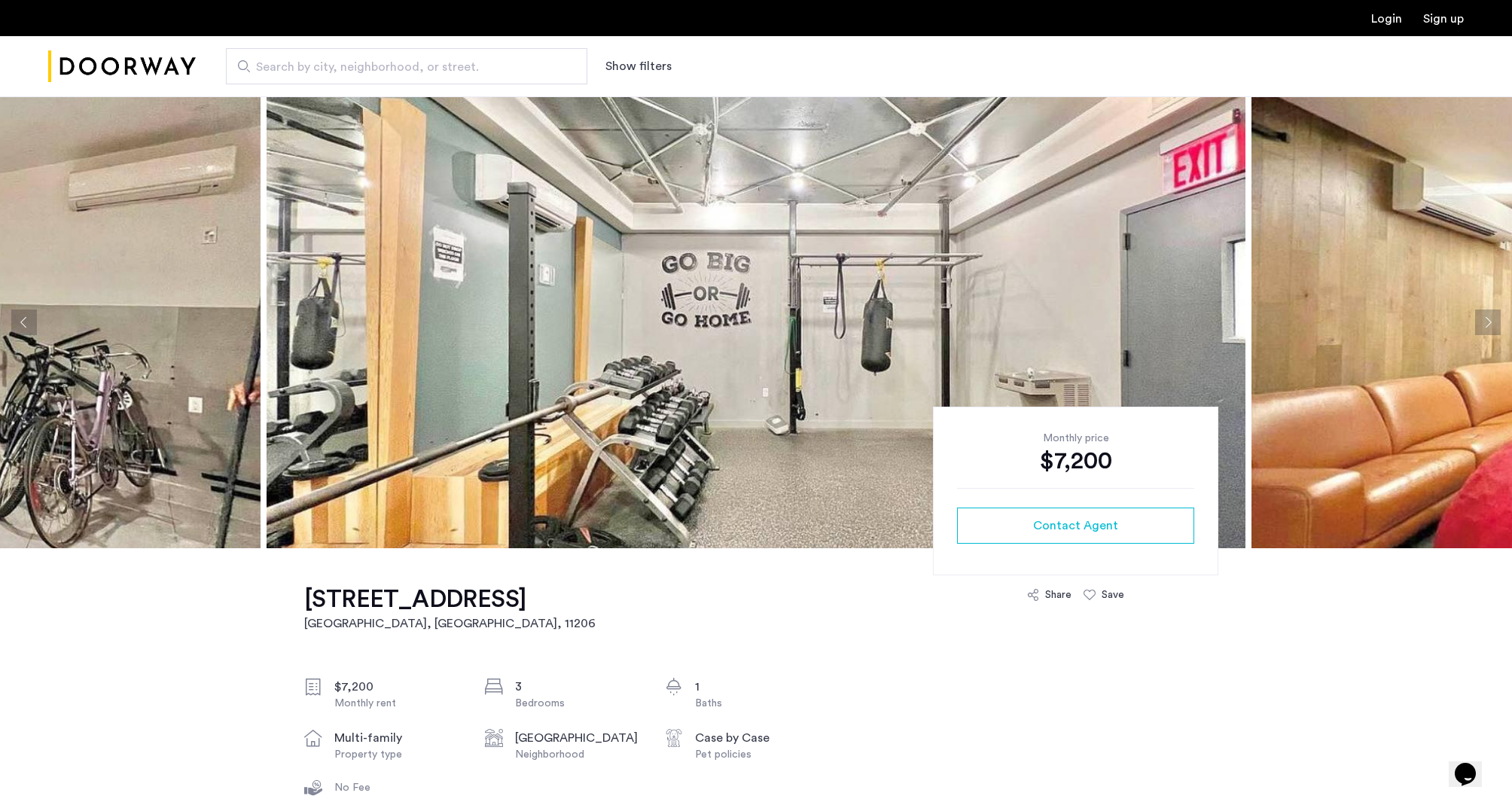
click at [1479, 324] on button "Next apartment" at bounding box center [1488, 322] width 26 height 26
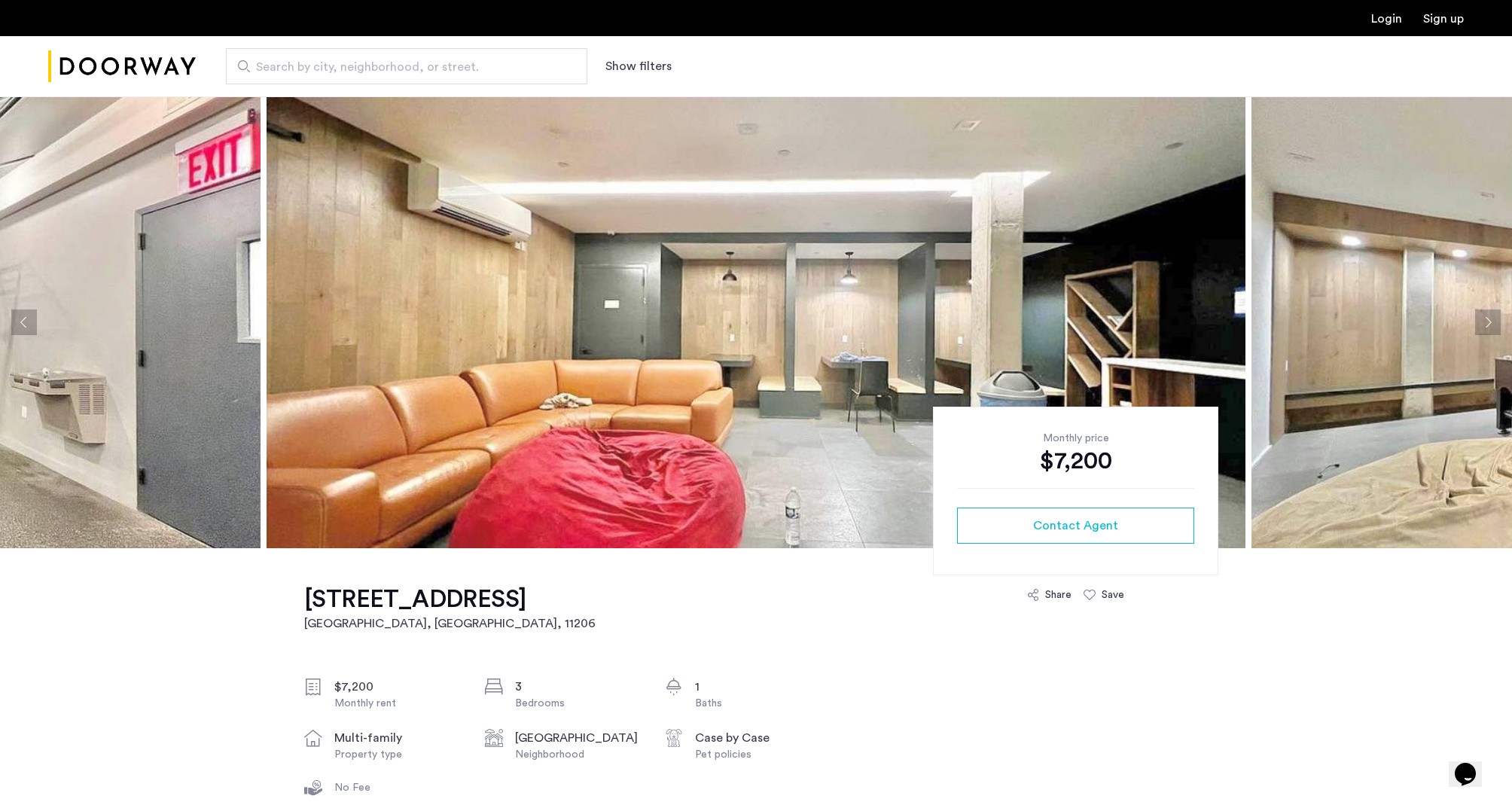
click at [1479, 324] on button "Next apartment" at bounding box center [1488, 322] width 26 height 26
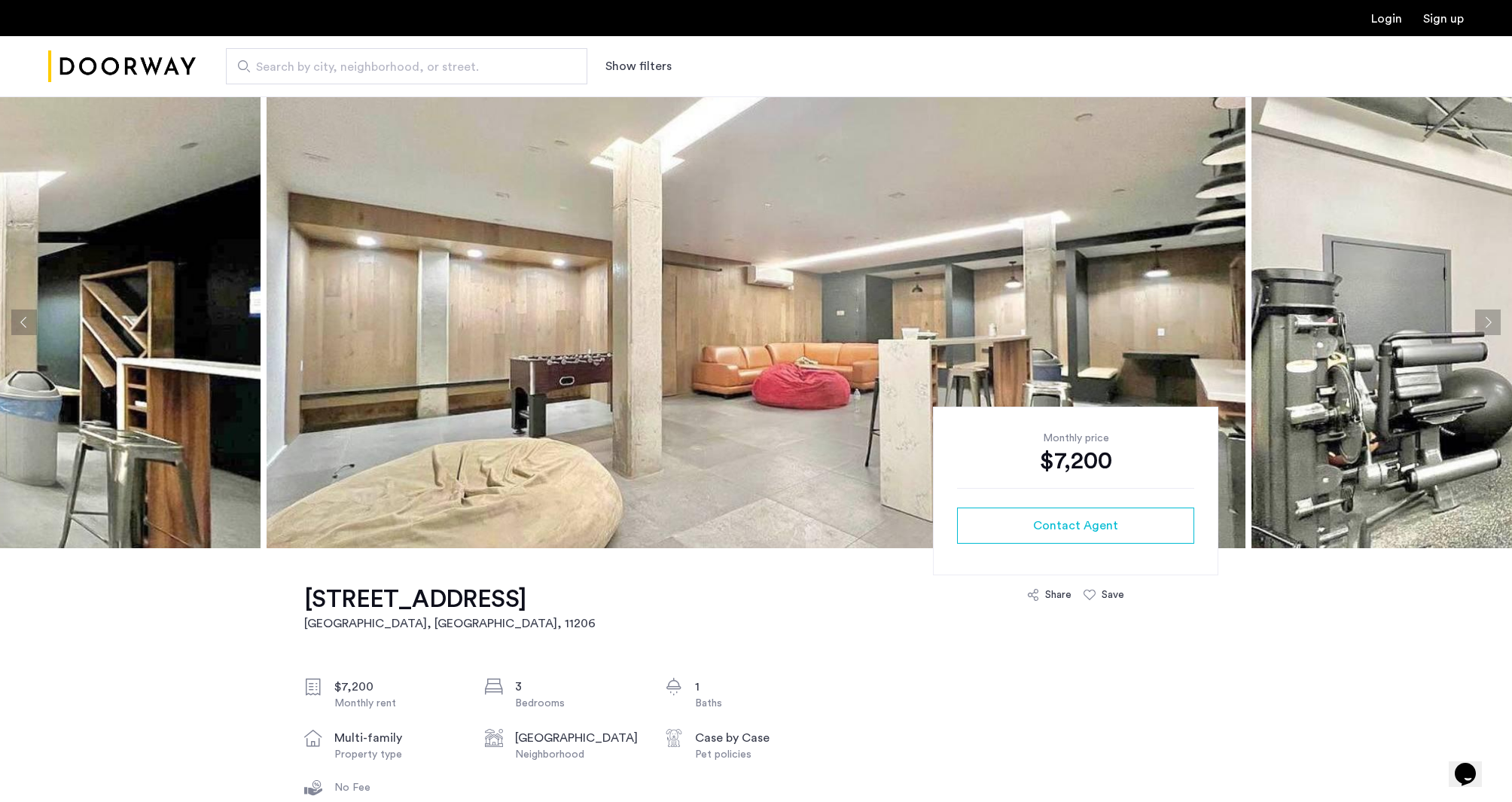
click at [1479, 324] on button "Next apartment" at bounding box center [1488, 322] width 26 height 26
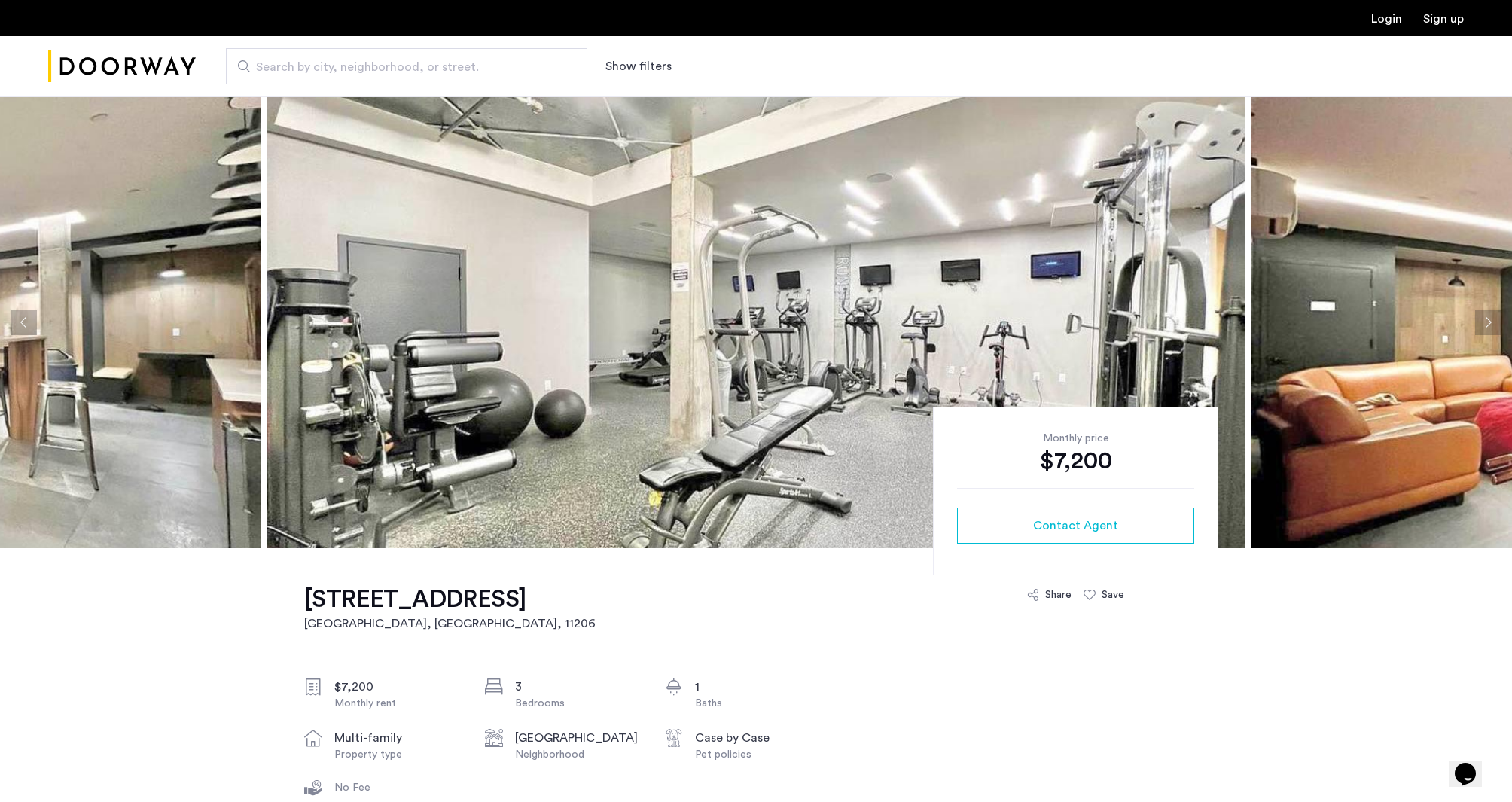
click at [1479, 324] on button "Next apartment" at bounding box center [1488, 322] width 26 height 26
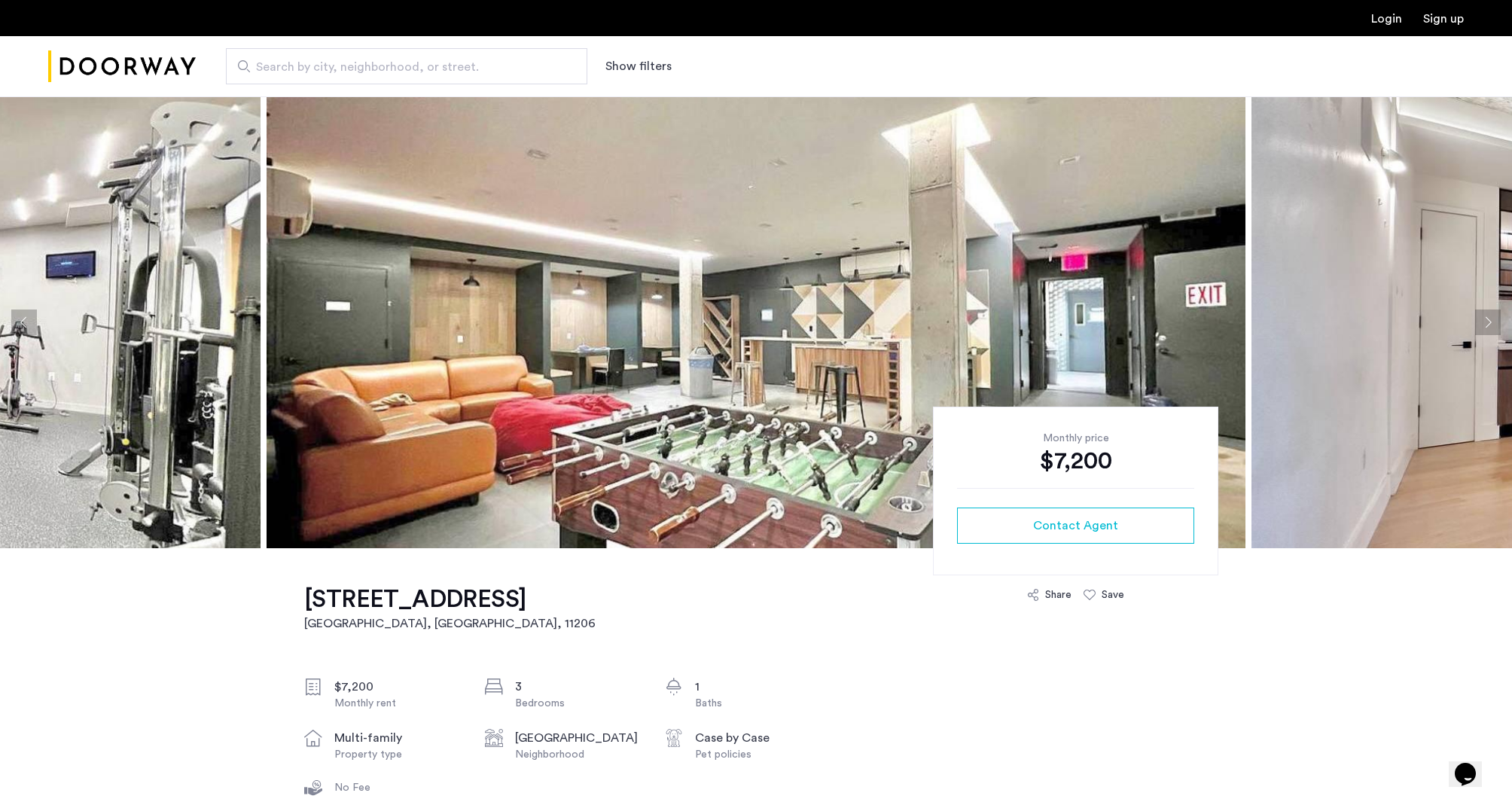
click at [1479, 324] on button "Next apartment" at bounding box center [1488, 322] width 26 height 26
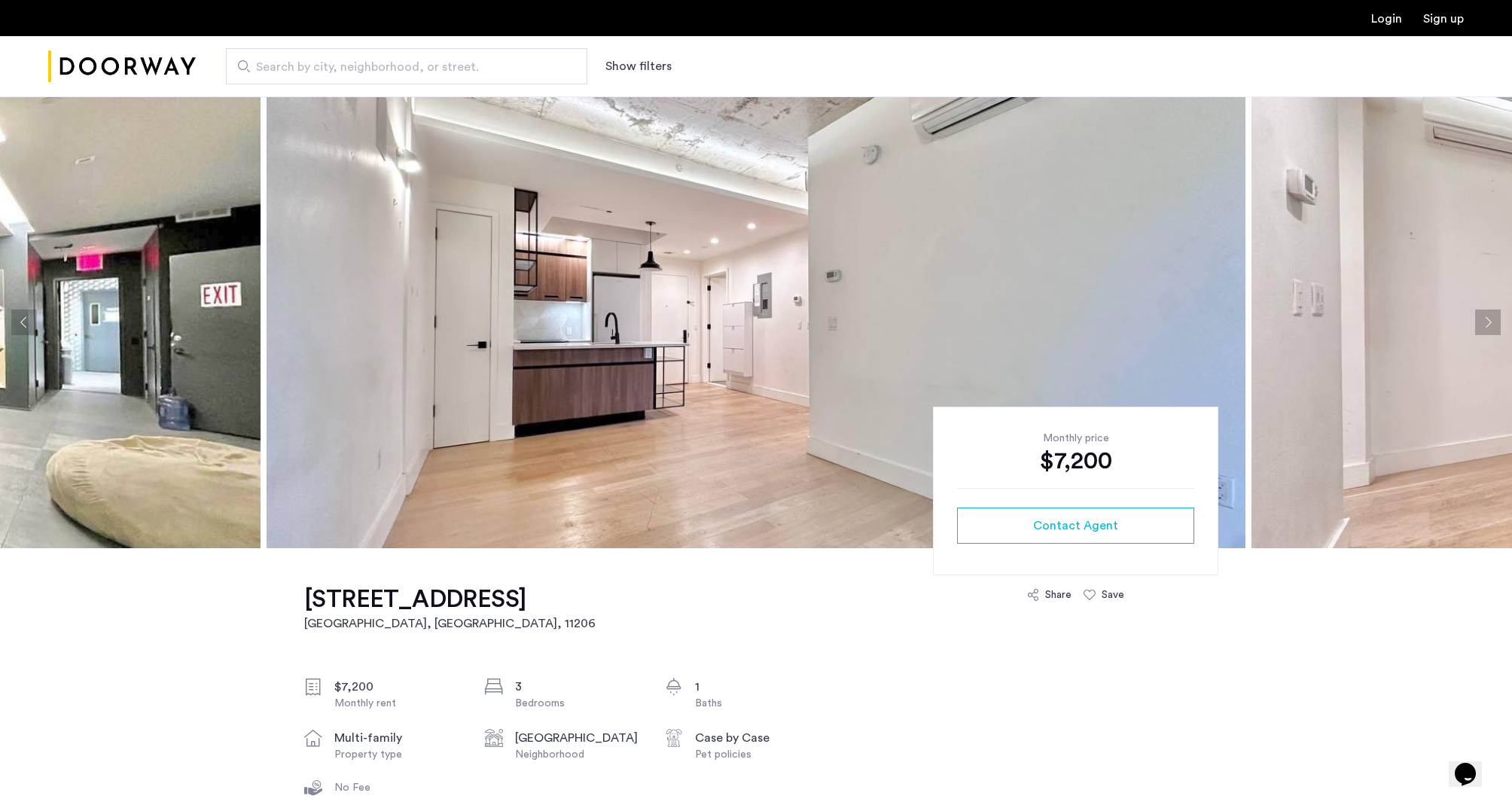
click at [1479, 324] on button "Next apartment" at bounding box center [1488, 322] width 26 height 26
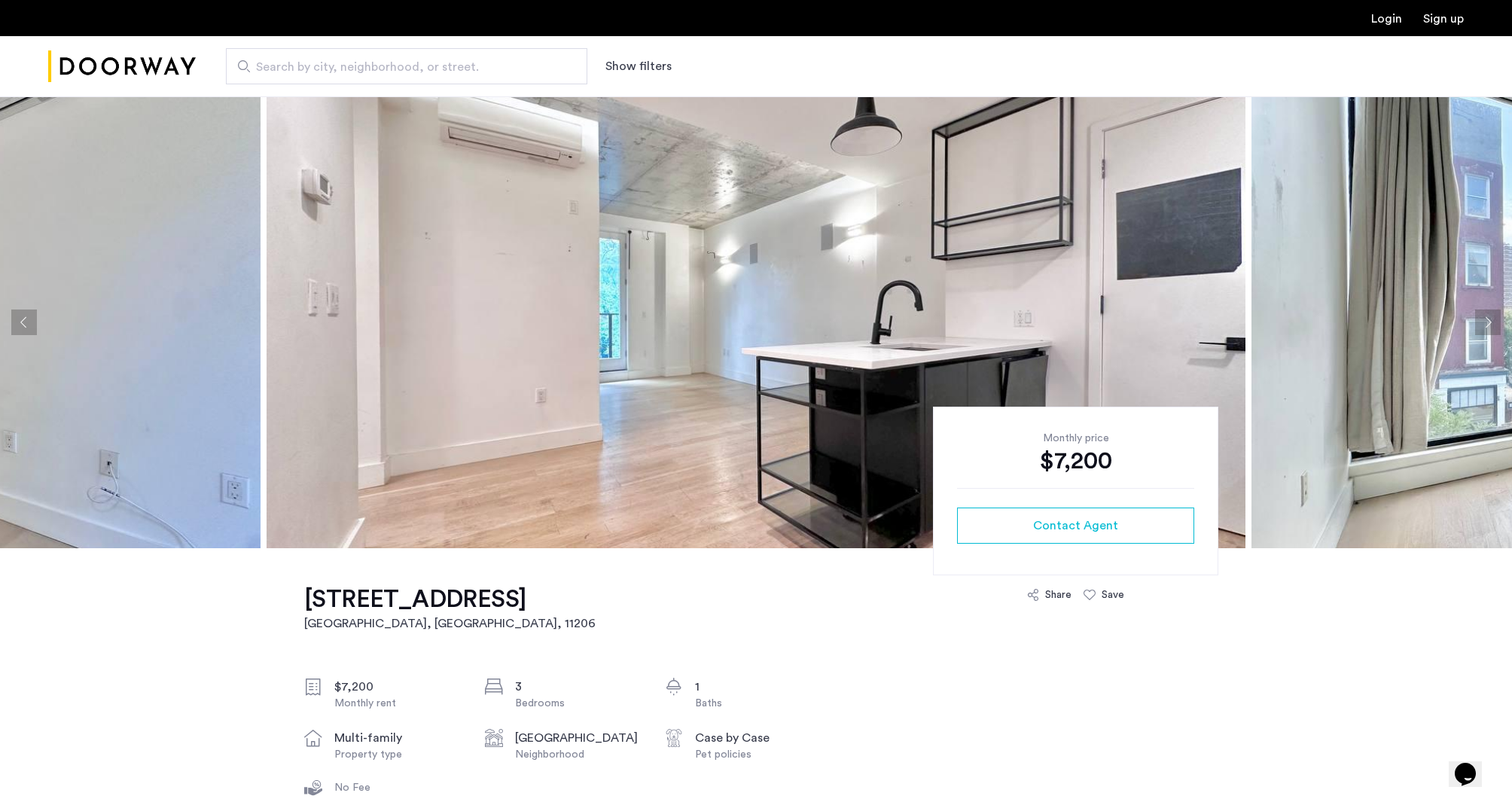
click at [1479, 324] on button "Next apartment" at bounding box center [1488, 322] width 26 height 26
